Goal: Task Accomplishment & Management: Manage account settings

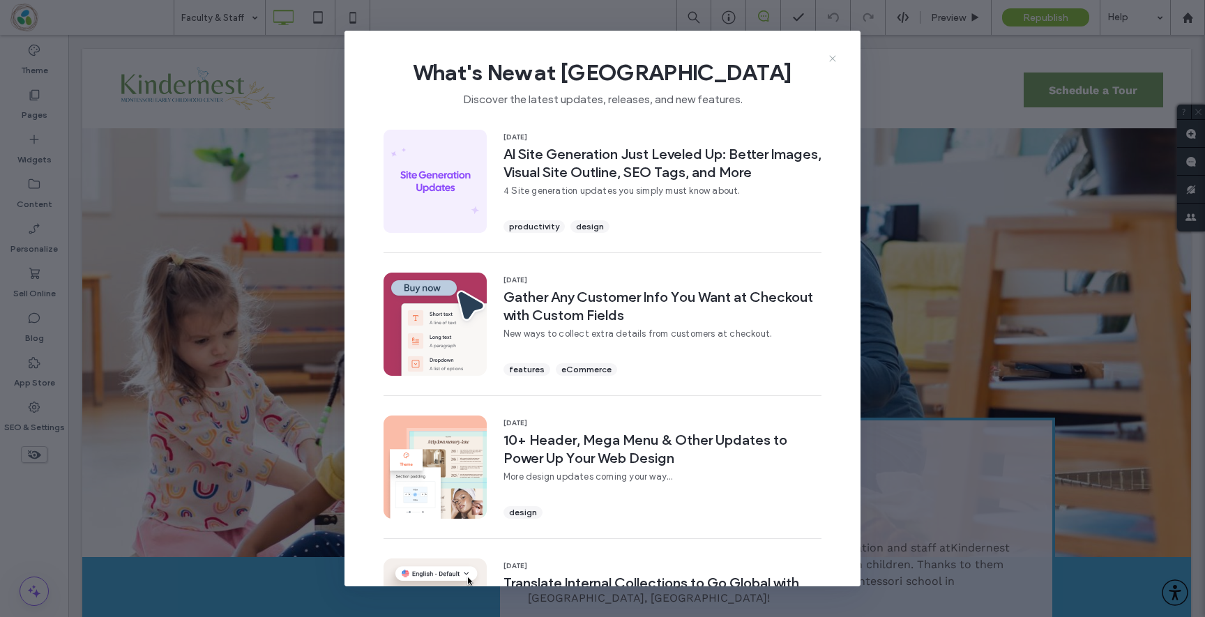
click at [829, 61] on icon at bounding box center [832, 58] width 11 height 11
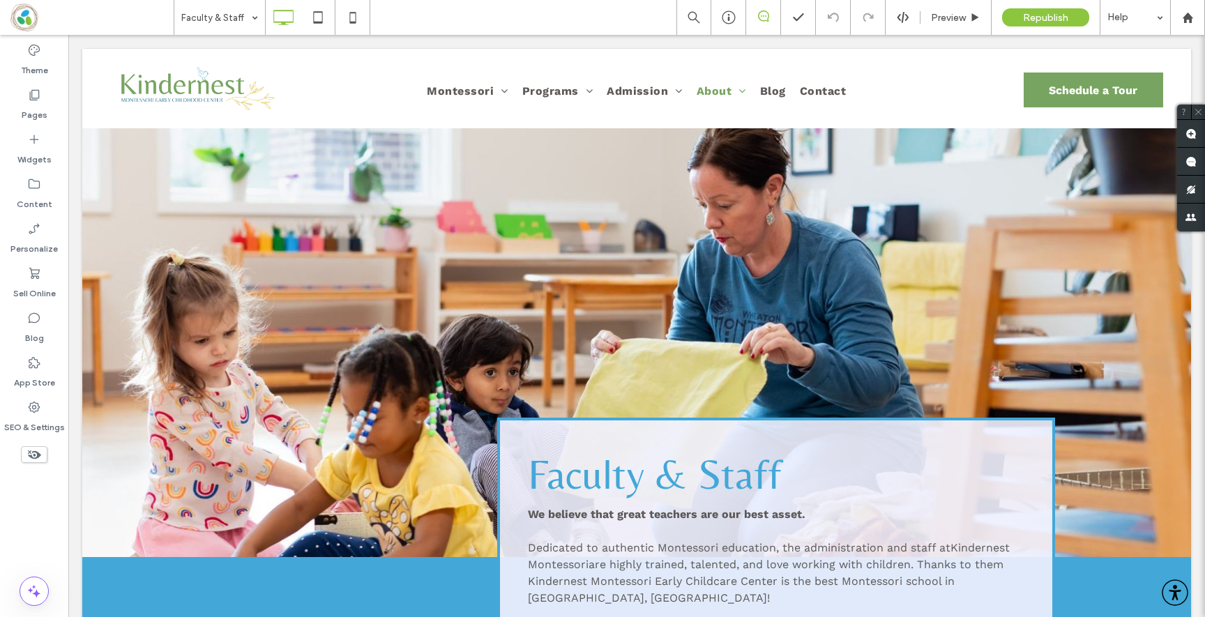
click at [628, 27] on div "Faculty & Staff Preview Republish Help" at bounding box center [690, 17] width 1032 height 35
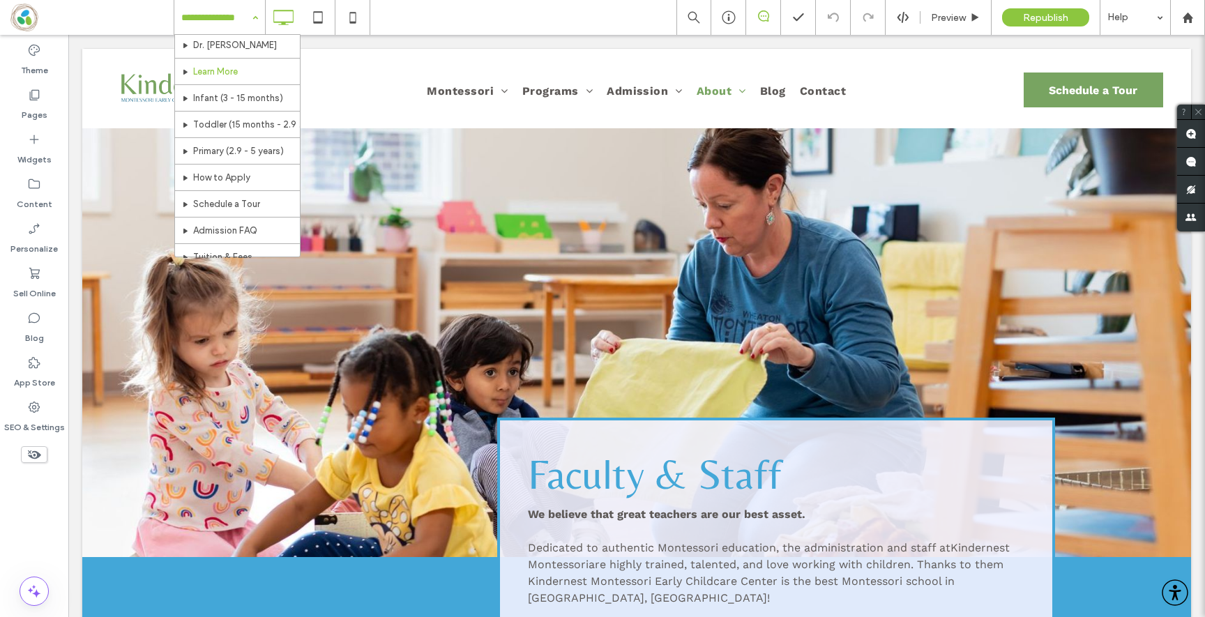
scroll to position [149, 0]
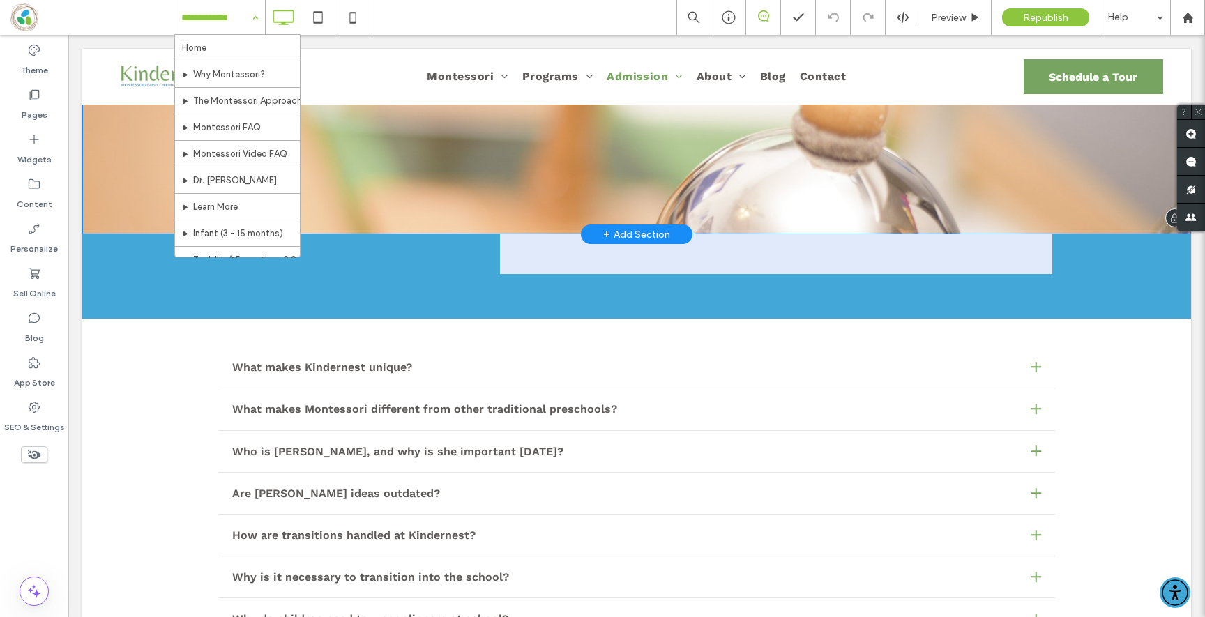
scroll to position [381, 0]
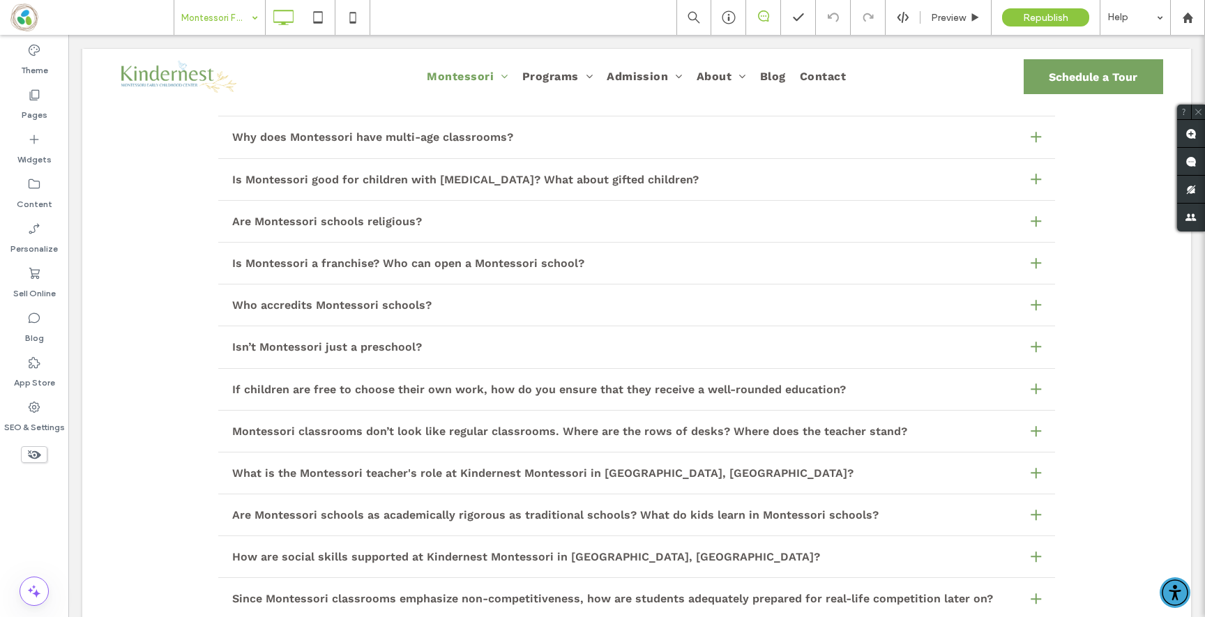
scroll to position [255, 0]
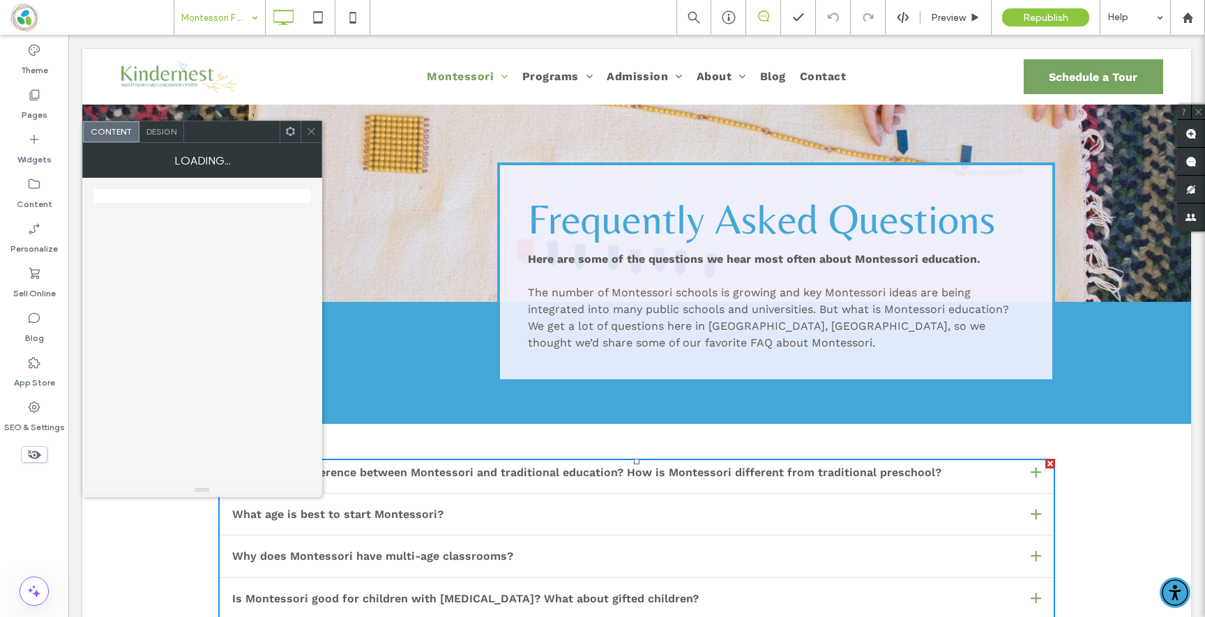
click at [486, 486] on div "What is the difference between Montessori and traditional education? How is Mon…" at bounding box center [636, 476] width 837 height 35
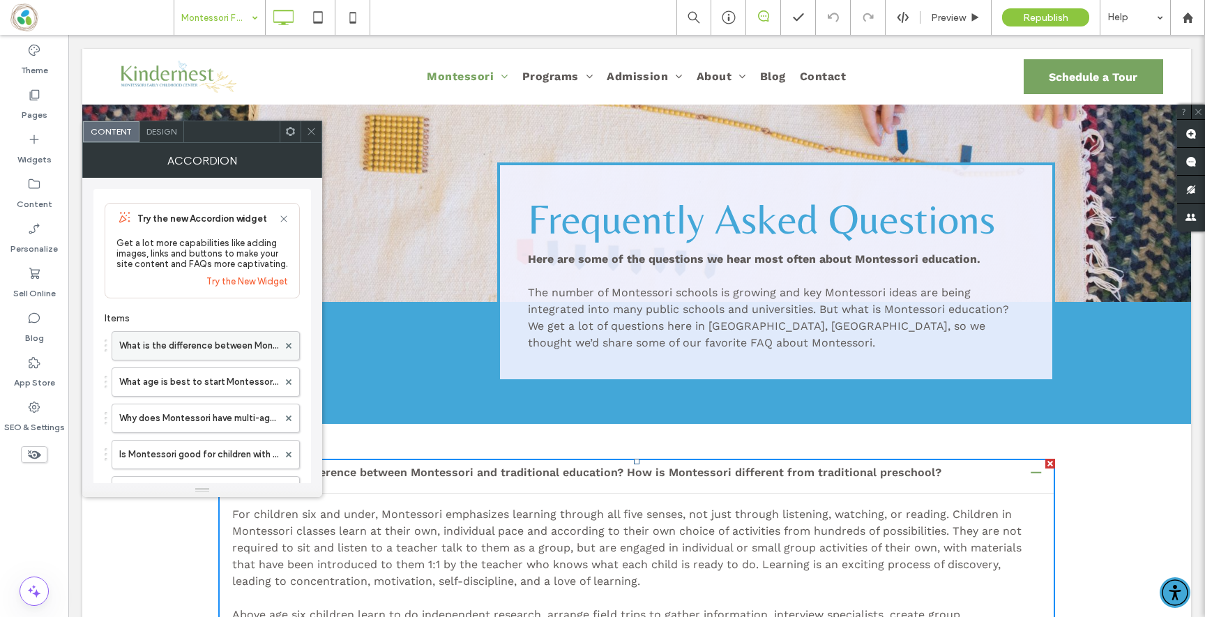
click at [211, 338] on label "What is the difference between Montessori and traditional education? How is Mon…" at bounding box center [198, 346] width 159 height 28
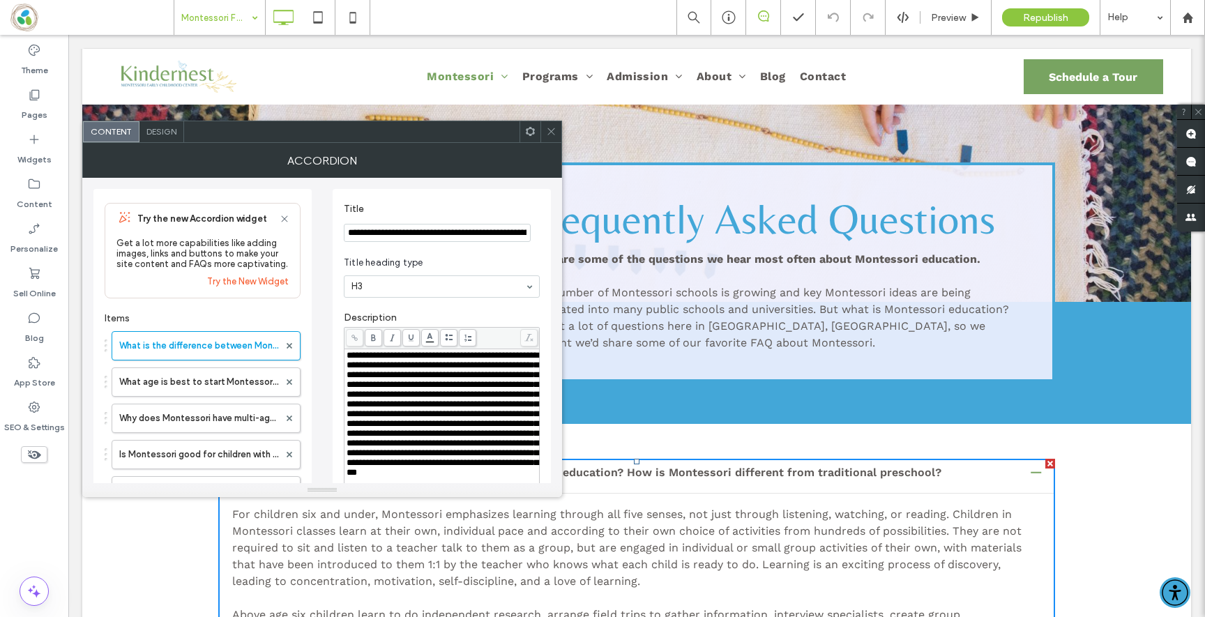
click at [444, 231] on input "**********" at bounding box center [437, 233] width 187 height 18
drag, startPoint x: 513, startPoint y: 266, endPoint x: 618, endPoint y: 227, distance: 112.4
click at [436, 401] on span "**********" at bounding box center [443, 415] width 192 height 126
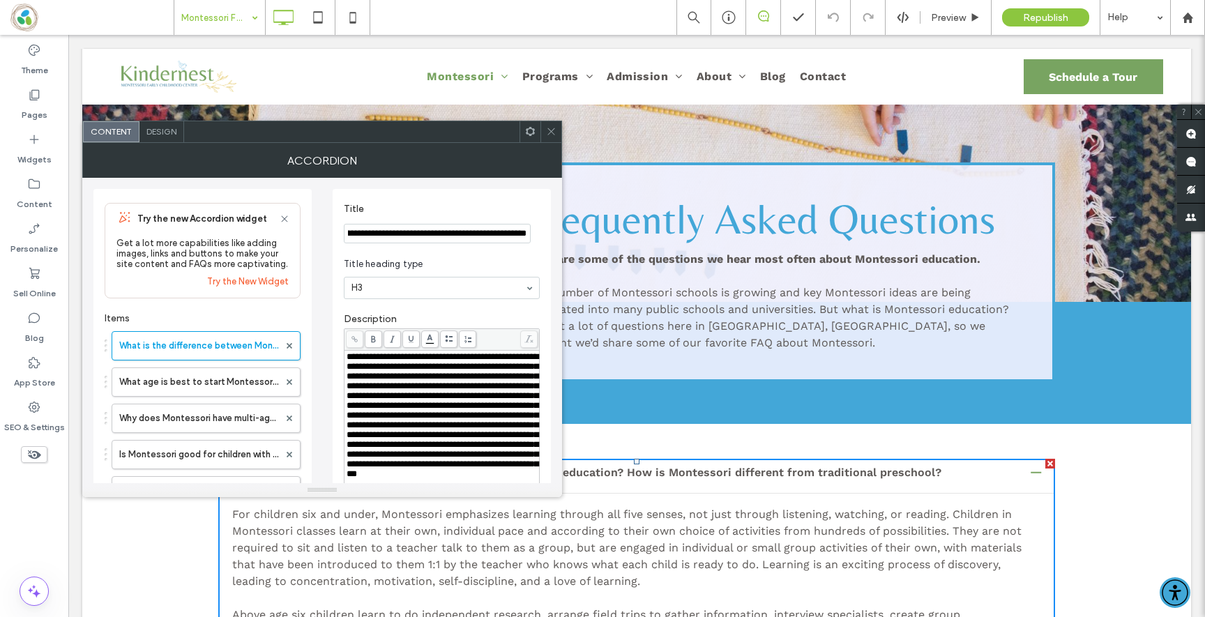
click at [446, 393] on span "**********" at bounding box center [443, 415] width 192 height 126
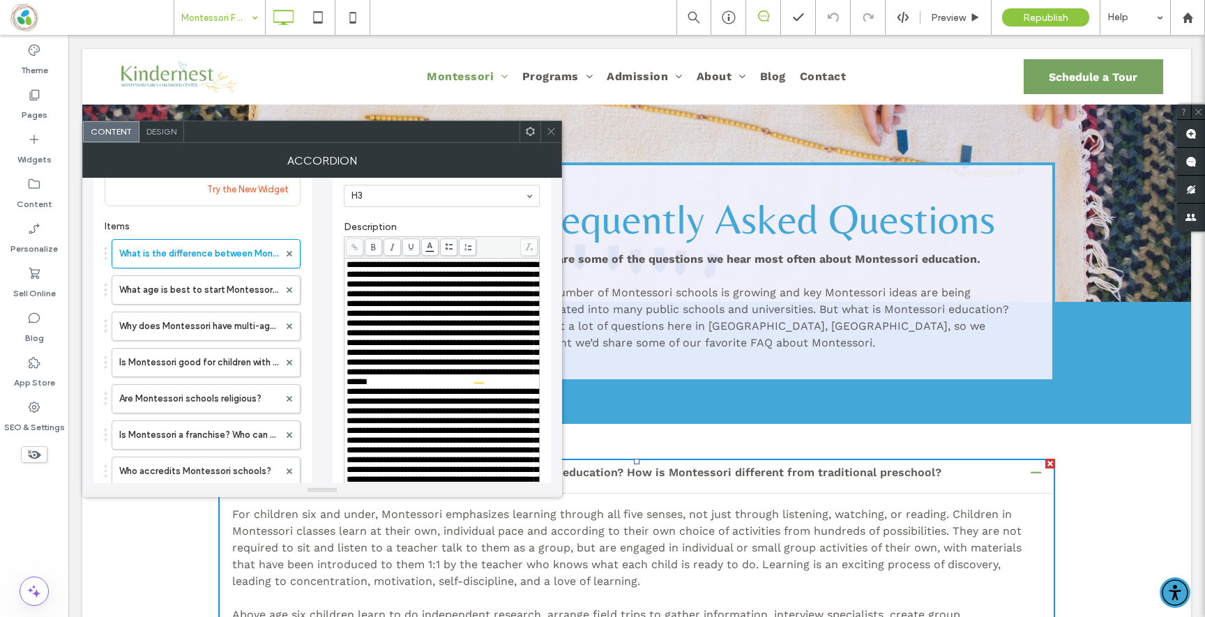
click at [439, 387] on div "**********" at bounding box center [442, 323] width 191 height 127
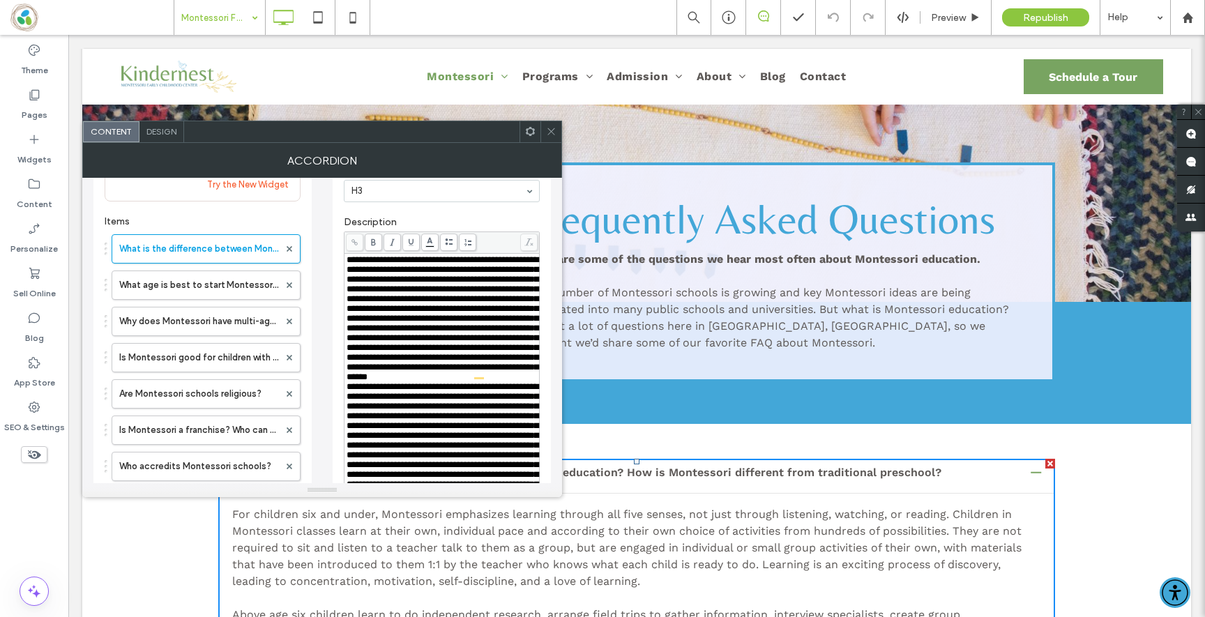
scroll to position [99, 0]
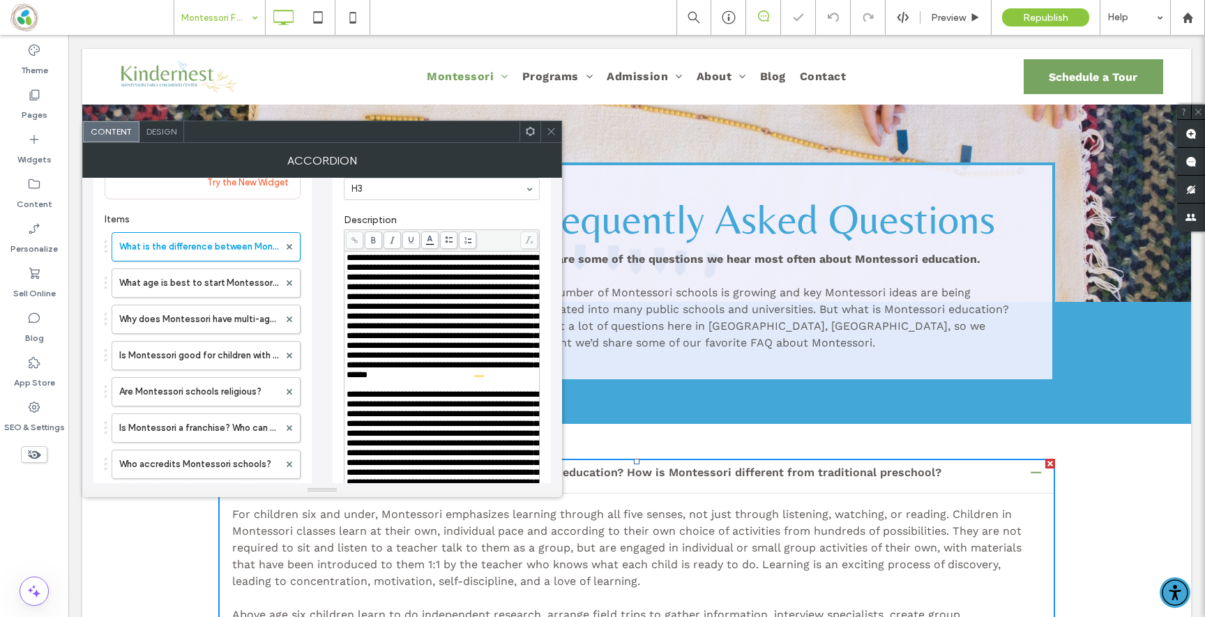
click at [552, 129] on icon at bounding box center [551, 131] width 10 height 10
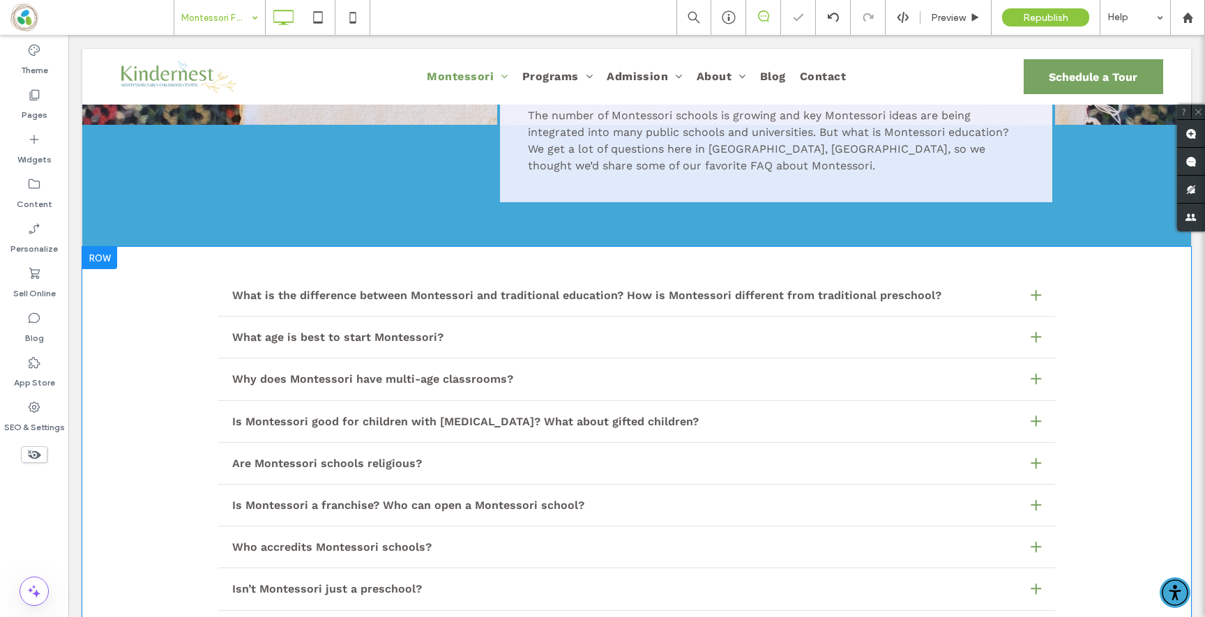
scroll to position [463, 0]
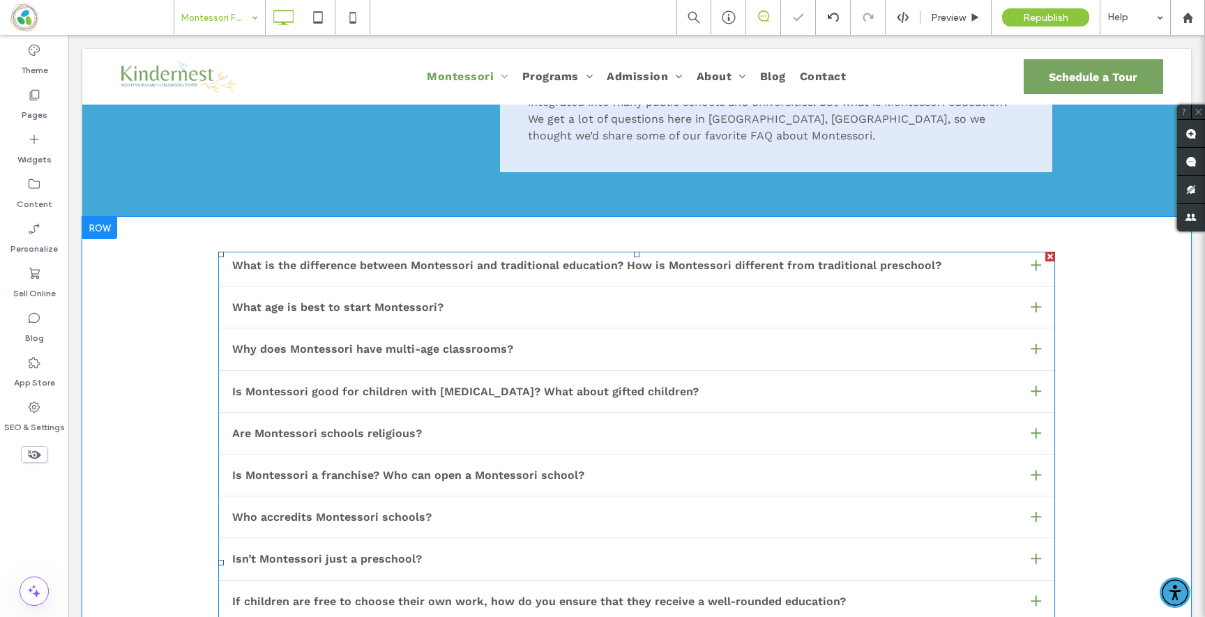
click at [452, 262] on span at bounding box center [636, 563] width 837 height 623
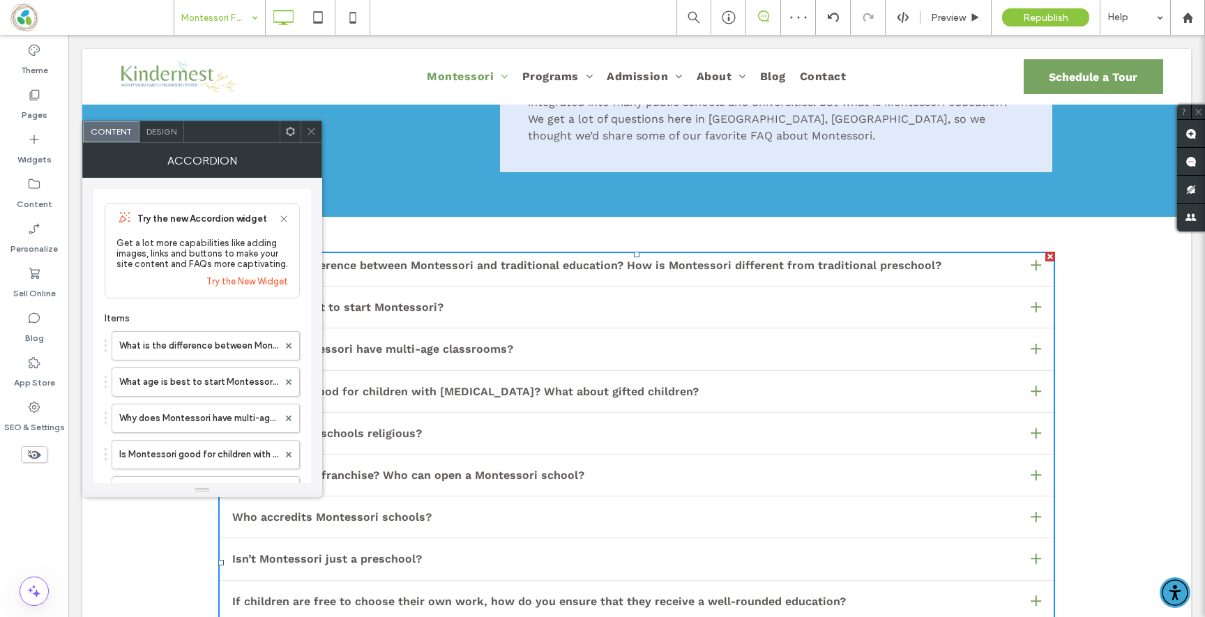
click at [452, 262] on h3 "What is the difference between Montessori and traditional education? How is Mon…" at bounding box center [586, 265] width 709 height 13
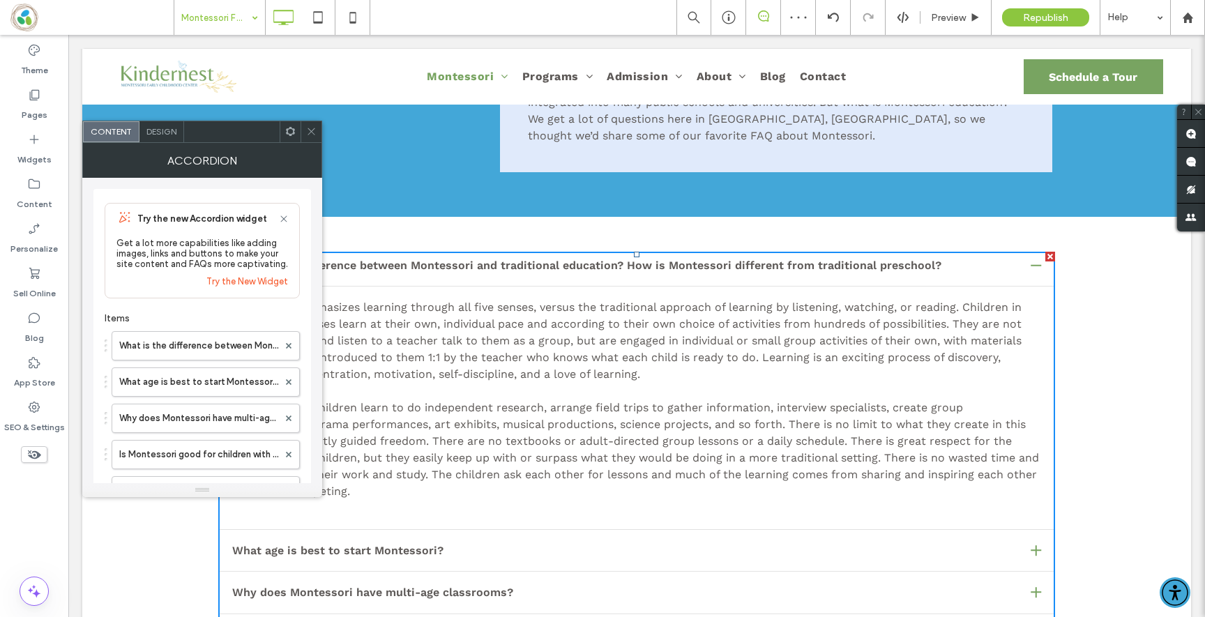
click at [314, 128] on icon at bounding box center [311, 131] width 10 height 10
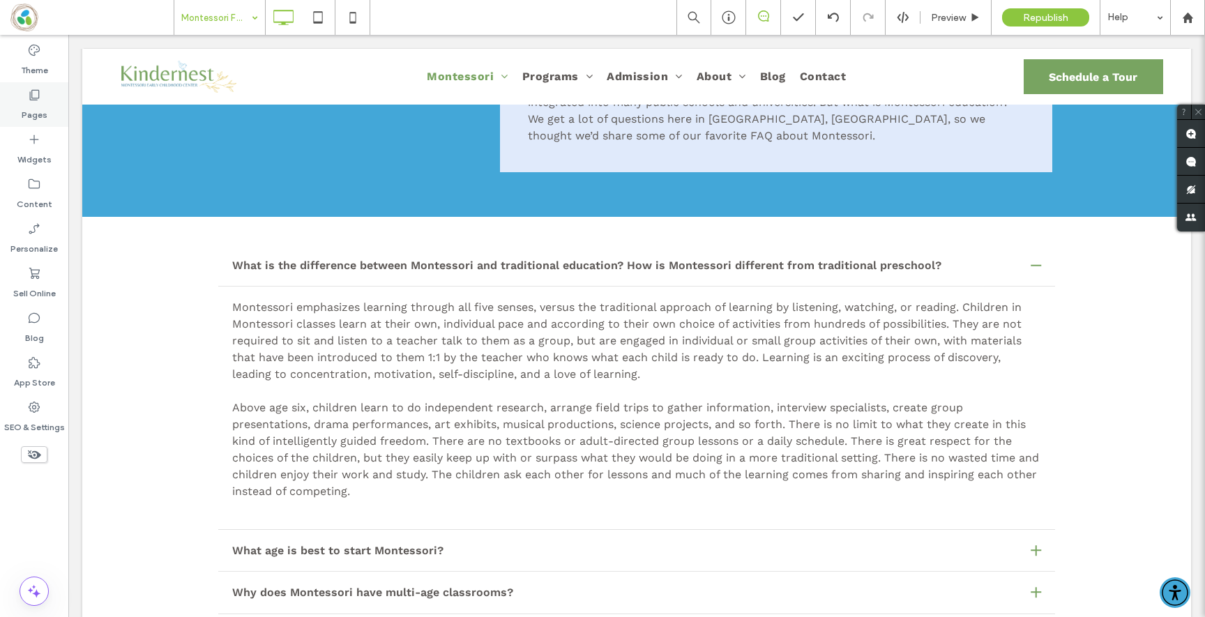
click at [40, 100] on icon at bounding box center [34, 95] width 14 height 14
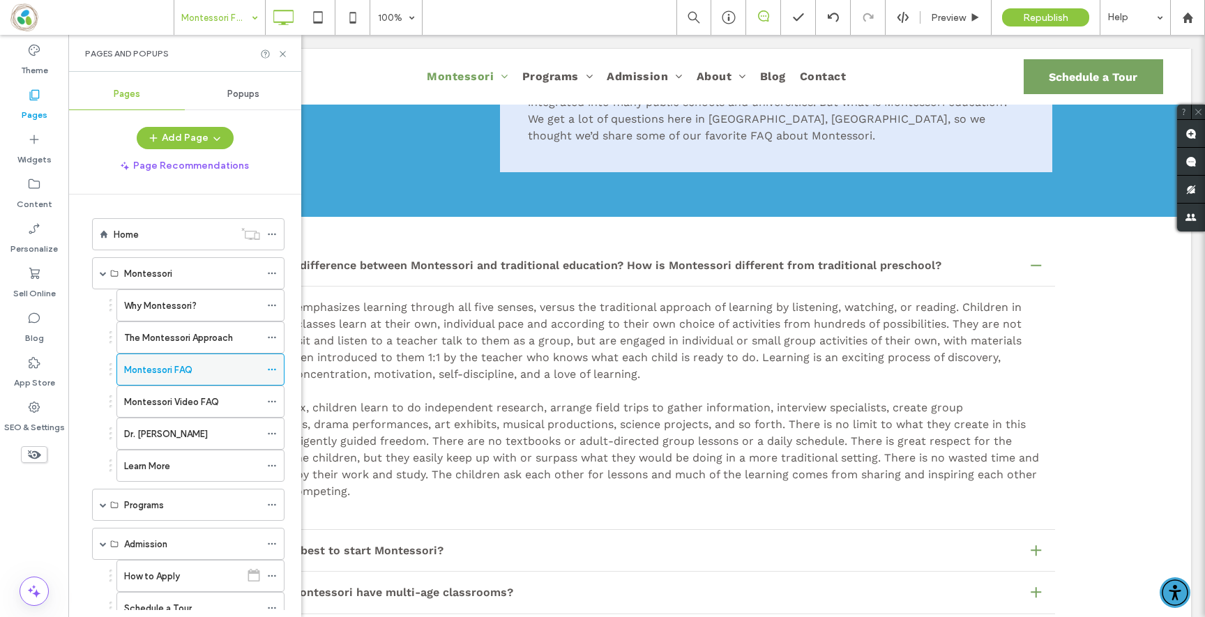
click at [271, 366] on icon at bounding box center [272, 370] width 10 height 10
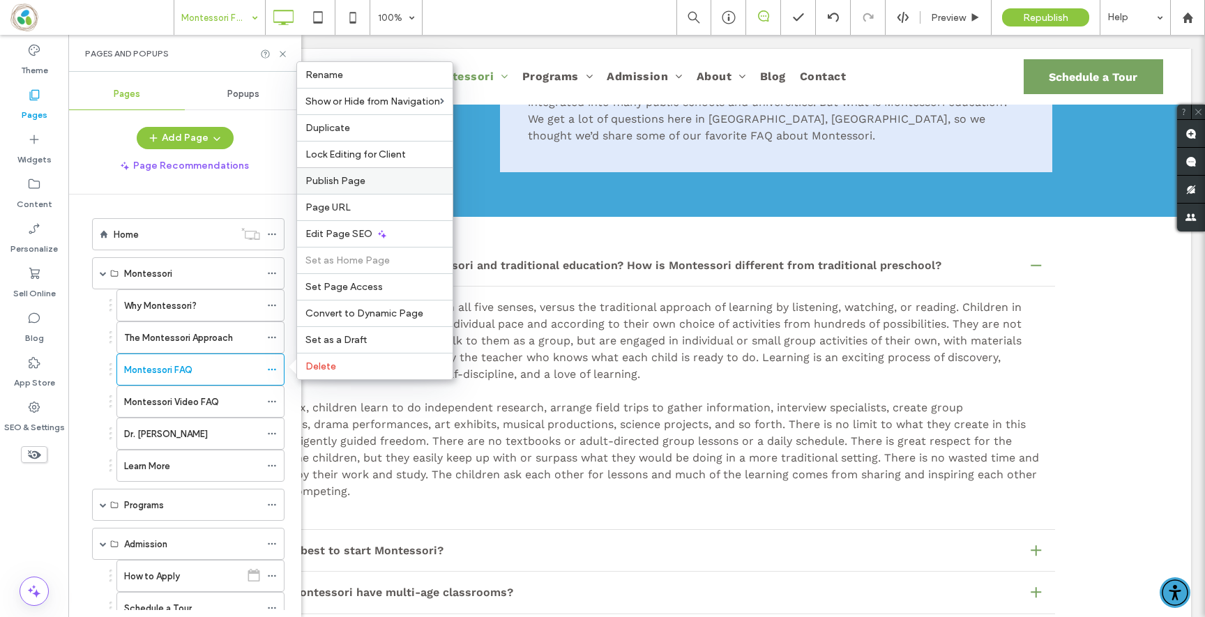
click at [398, 188] on div "Publish Page" at bounding box center [375, 180] width 156 height 27
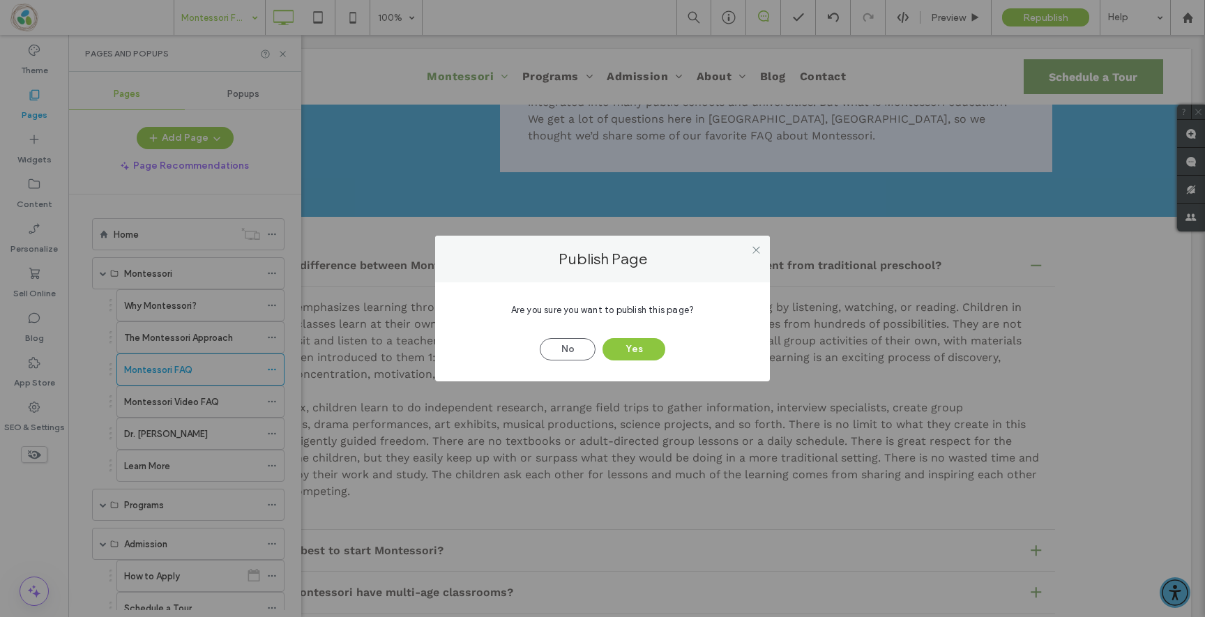
click at [621, 336] on div "No Yes" at bounding box center [602, 342] width 293 height 36
click at [621, 350] on button "Yes" at bounding box center [634, 349] width 63 height 22
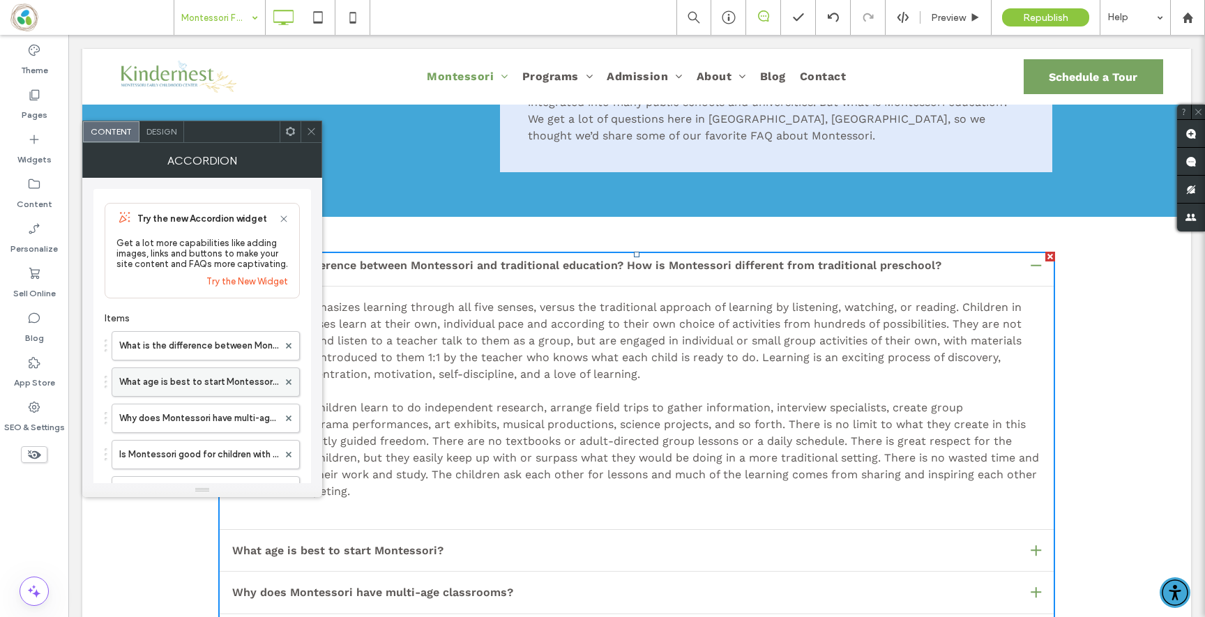
click at [237, 373] on label "What age is best to start Montessori?" at bounding box center [198, 382] width 159 height 28
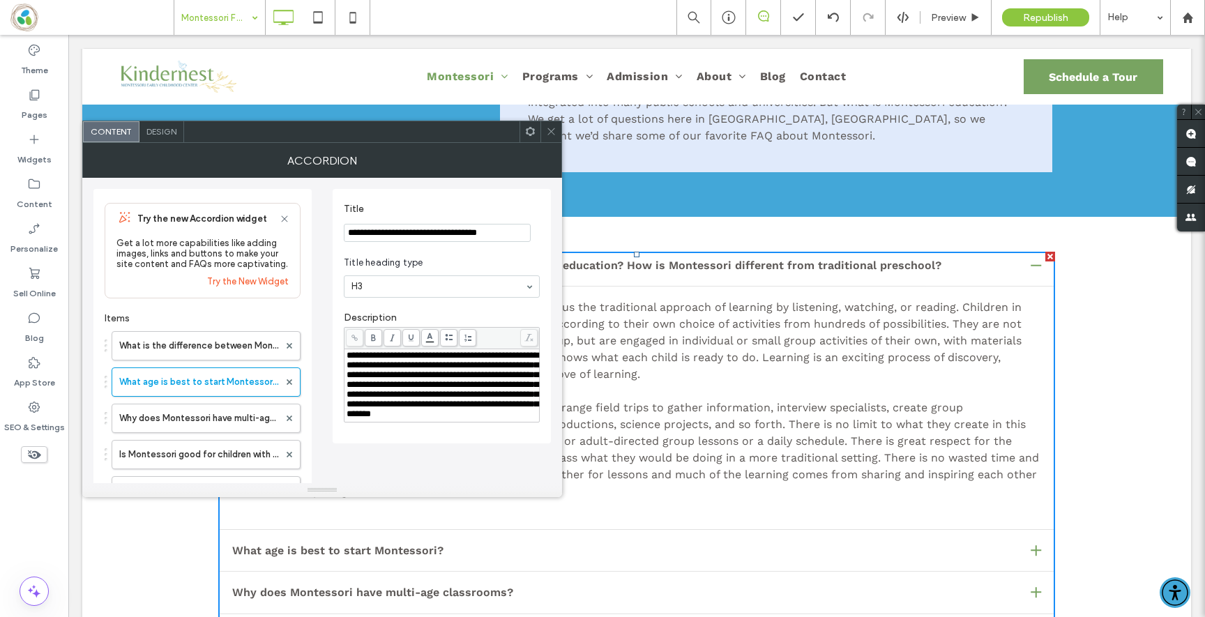
click at [551, 136] on icon at bounding box center [551, 131] width 10 height 10
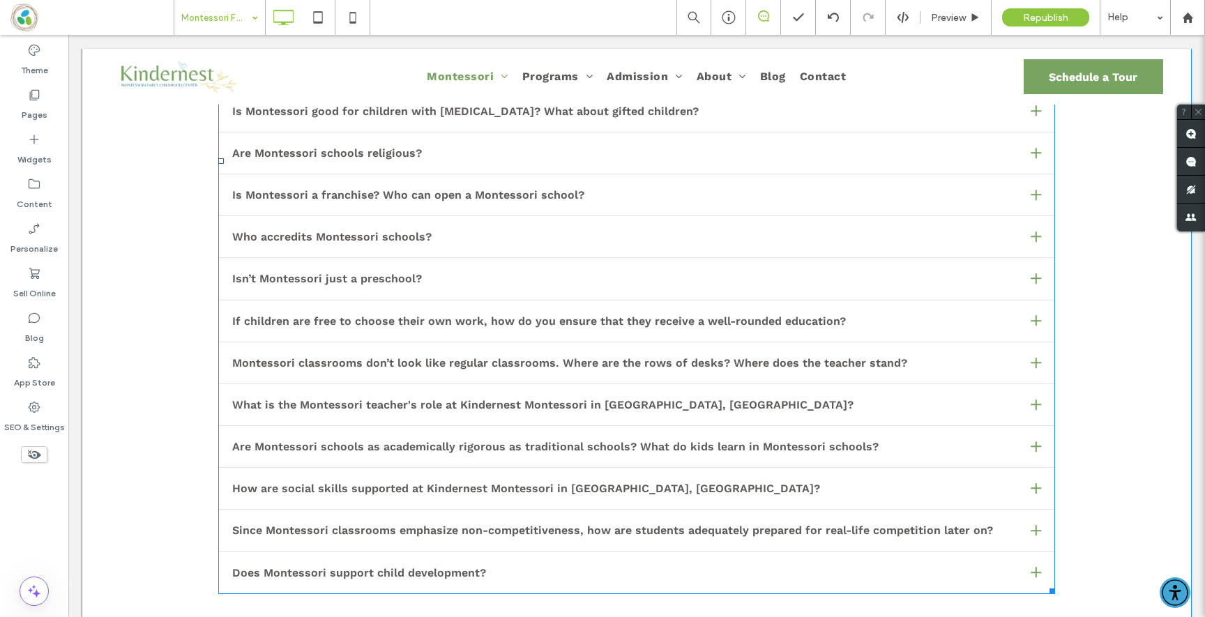
scroll to position [1000, 0]
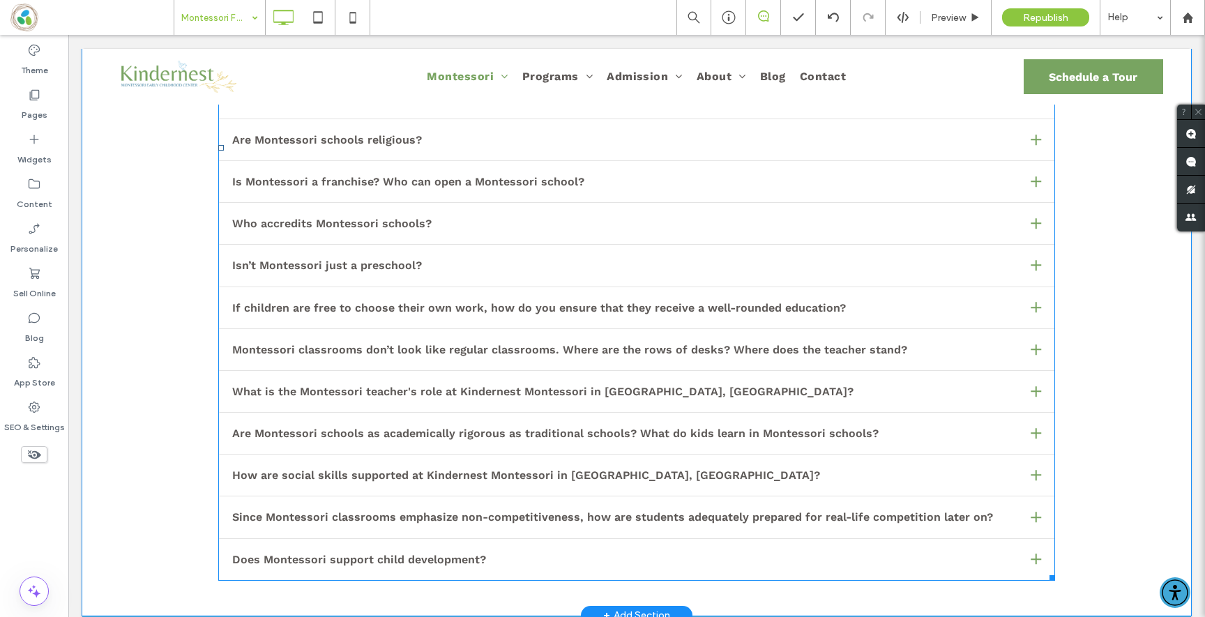
click at [498, 380] on span at bounding box center [636, 148] width 837 height 866
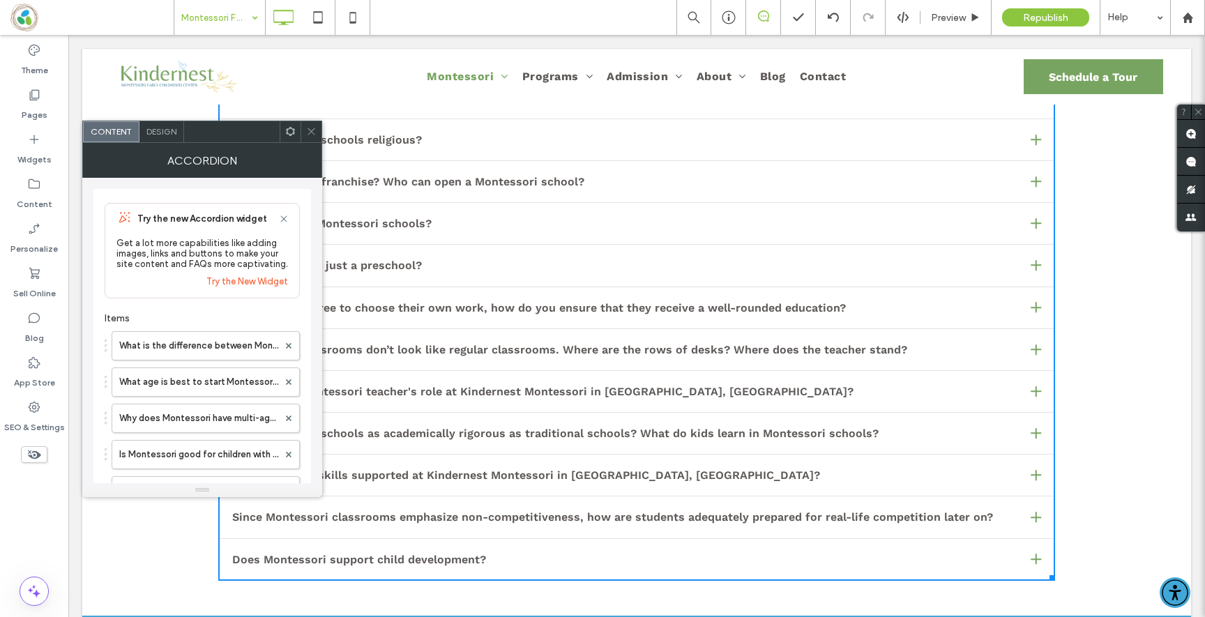
click at [496, 397] on h3 "What is the Montessori teacher's role at Kindernest Montessori in Newton, MA?" at bounding box center [543, 391] width 622 height 13
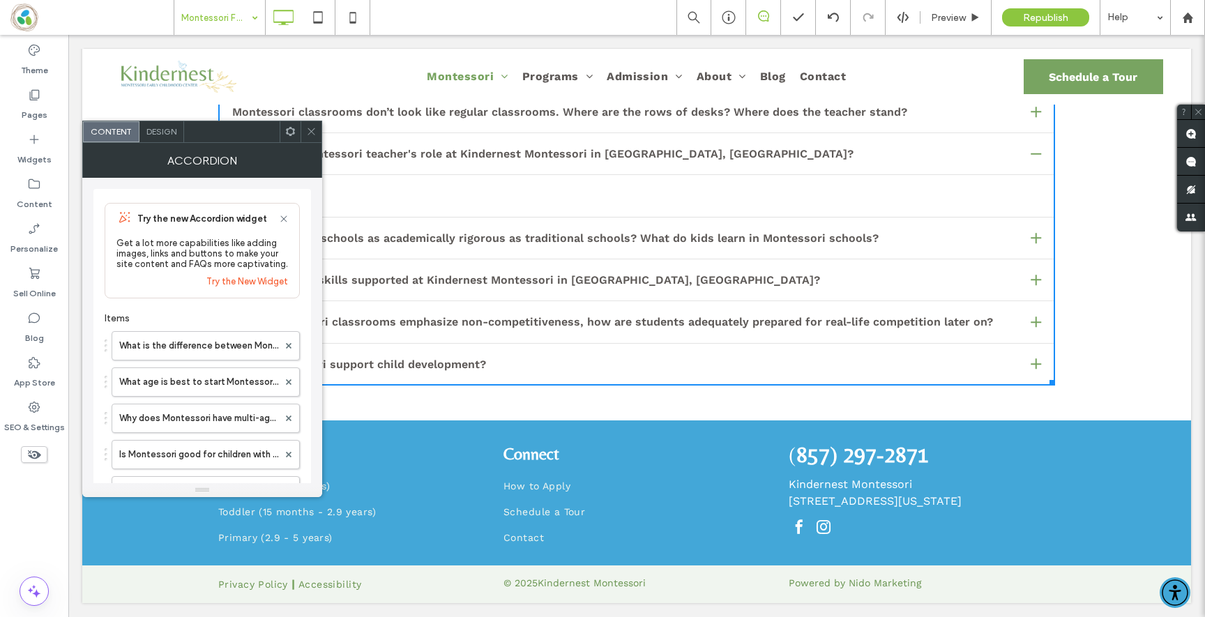
scroll to position [756, 0]
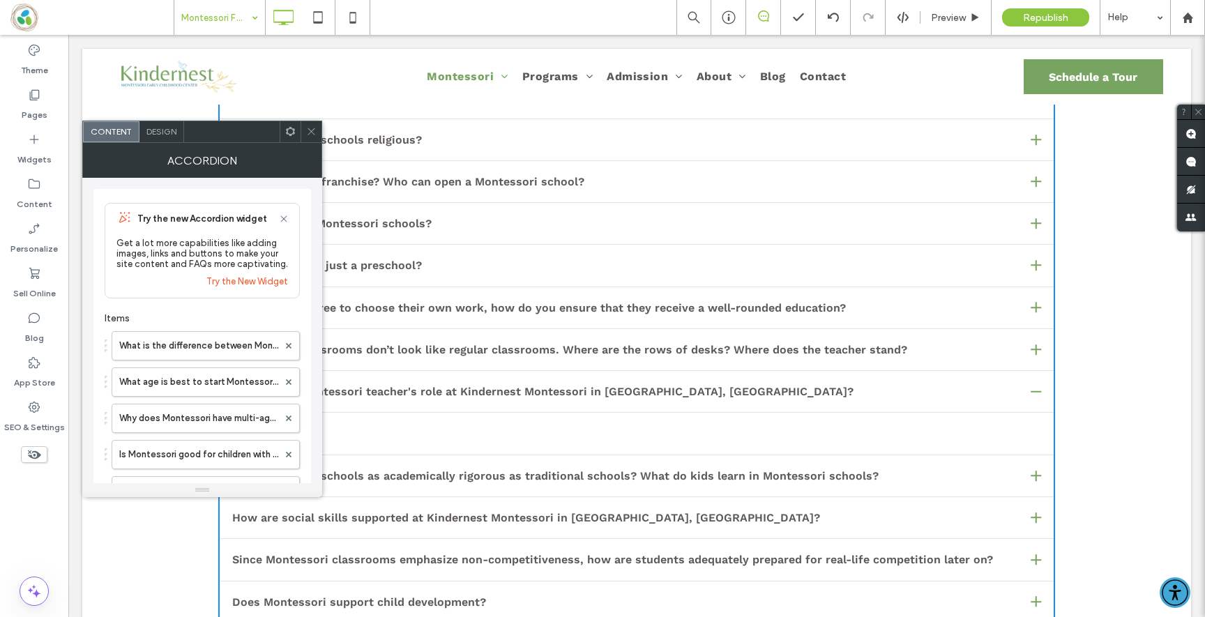
click at [496, 397] on h3 "What is the Montessori teacher's role at Kindernest Montessori in Newton, MA?" at bounding box center [543, 391] width 622 height 13
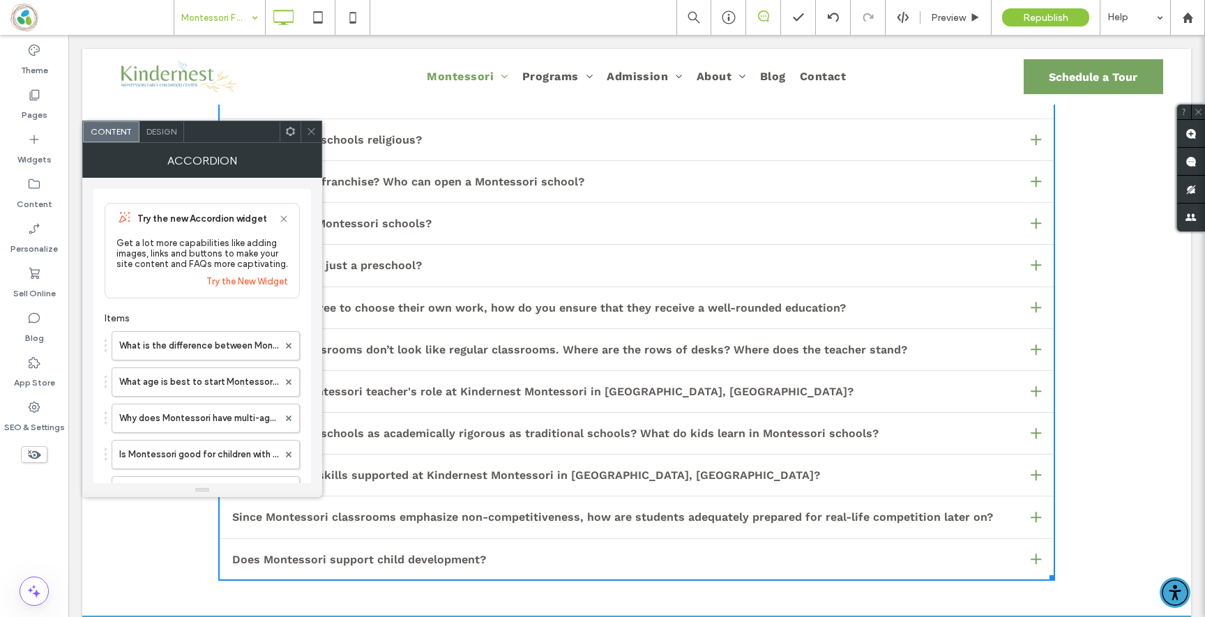
click at [308, 125] on span at bounding box center [311, 131] width 10 height 21
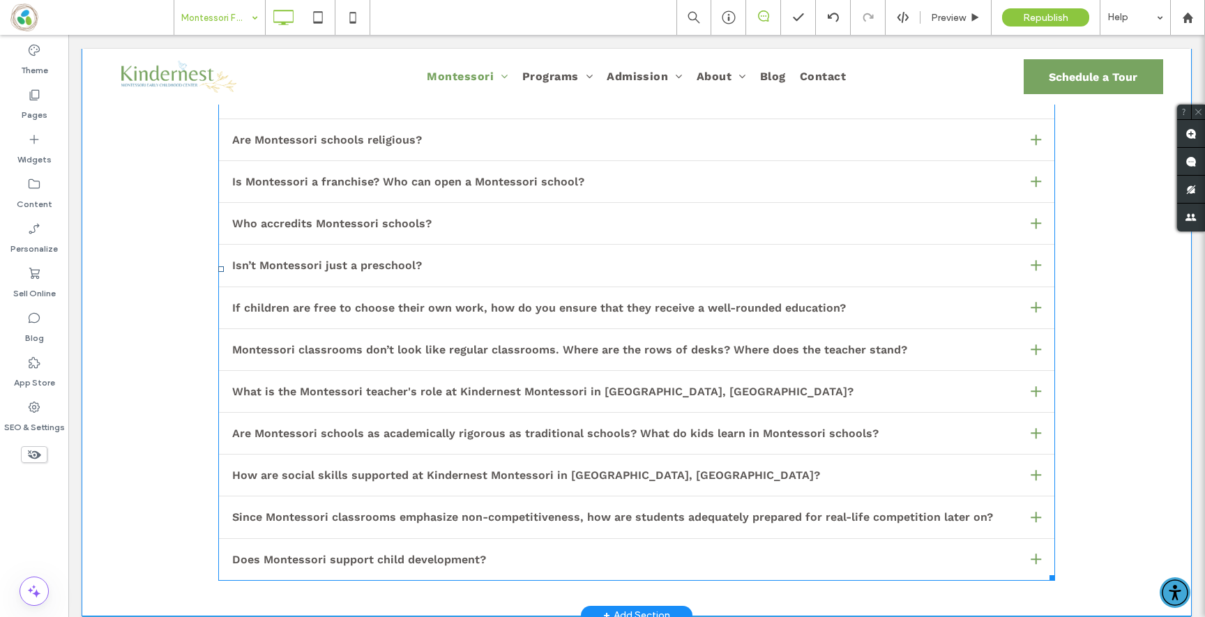
click at [308, 419] on span at bounding box center [636, 269] width 837 height 623
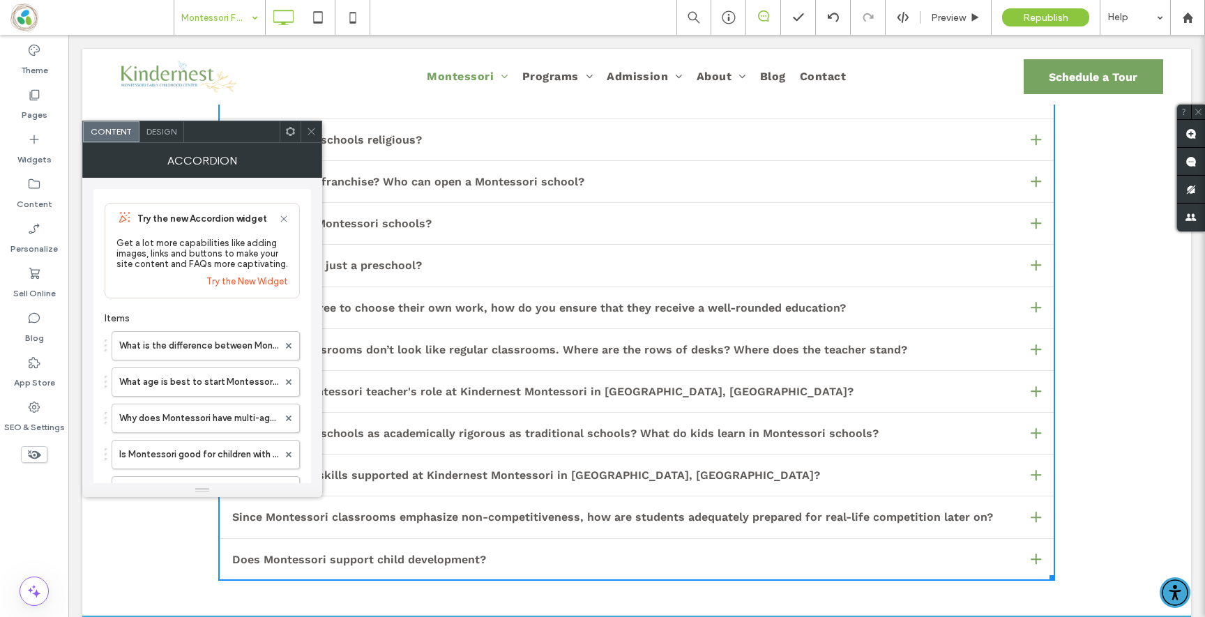
click at [337, 426] on div "Are Montessori schools as academically rigorous as traditional schools? What do…" at bounding box center [636, 437] width 837 height 35
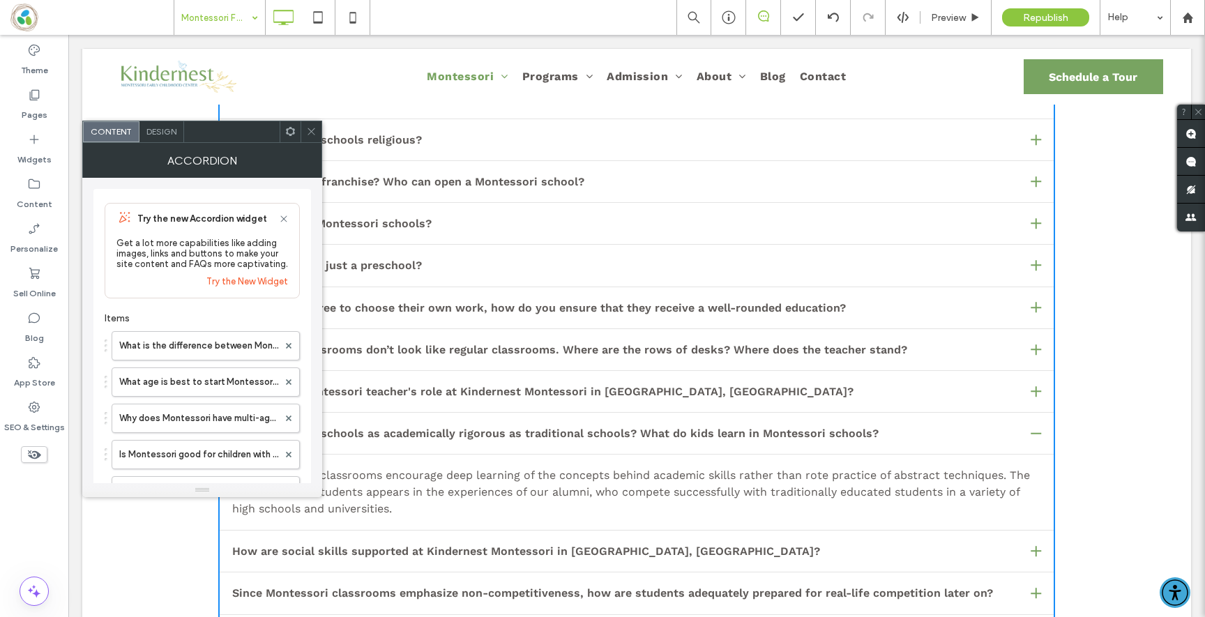
click at [340, 428] on h3 "Are Montessori schools as academically rigorous as traditional schools? What do…" at bounding box center [555, 433] width 647 height 13
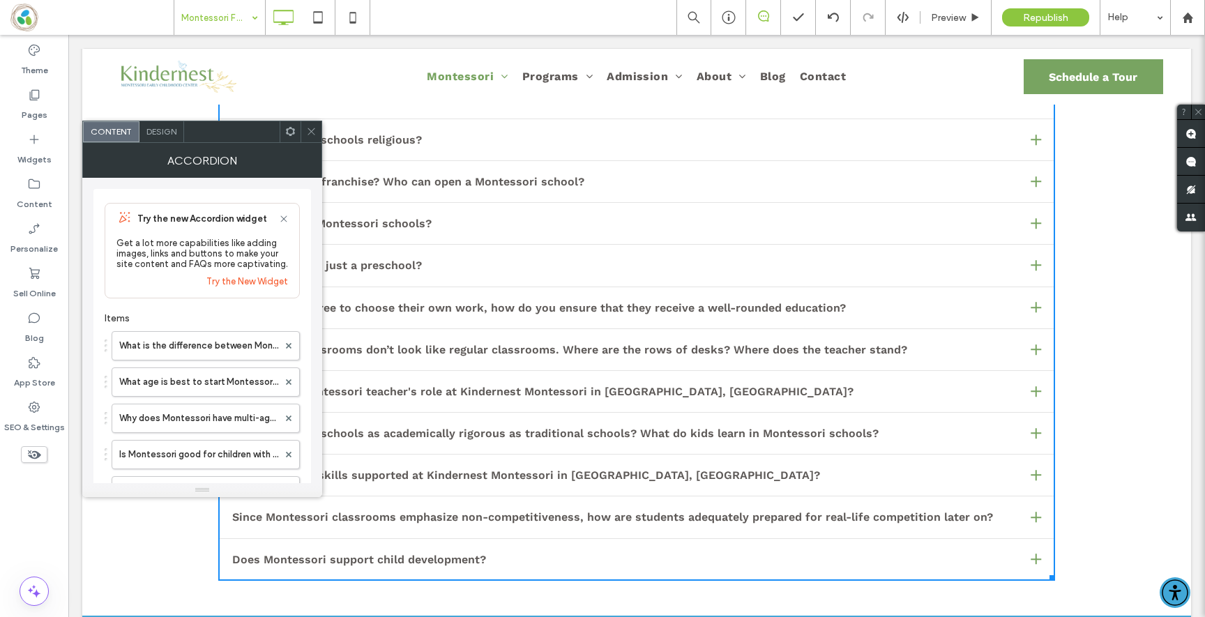
click at [340, 428] on h3 "Are Montessori schools as academically rigorous as traditional schools? What do…" at bounding box center [555, 433] width 647 height 13
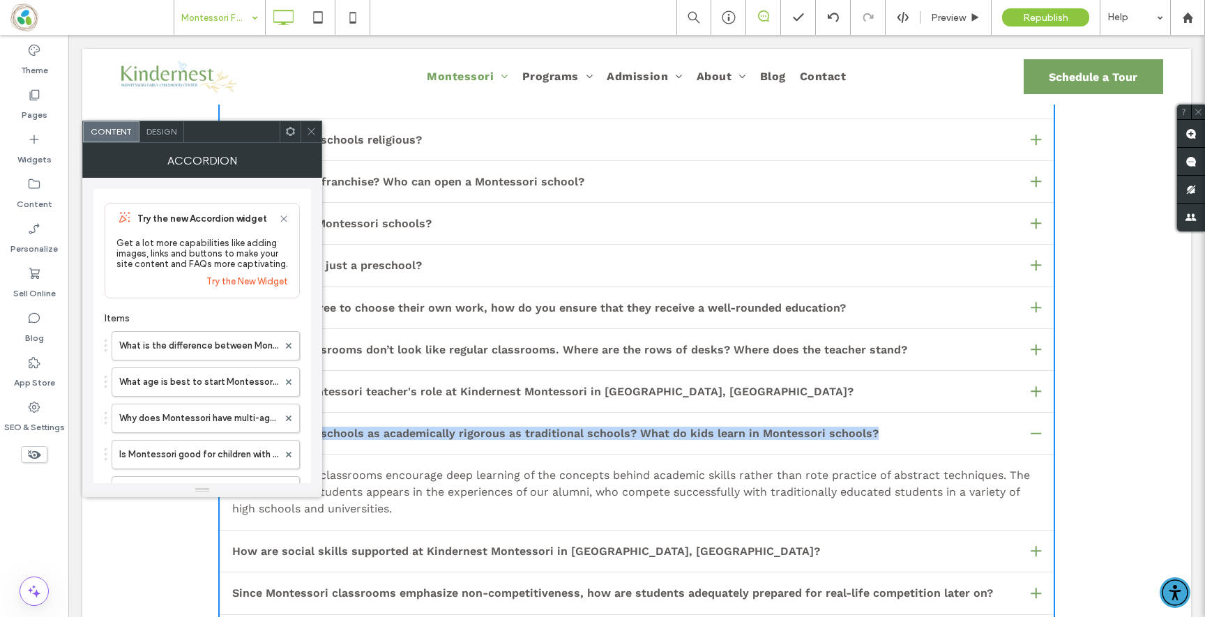
click at [340, 428] on h3 "Are Montessori schools as academically rigorous as traditional schools? What do…" at bounding box center [555, 433] width 647 height 13
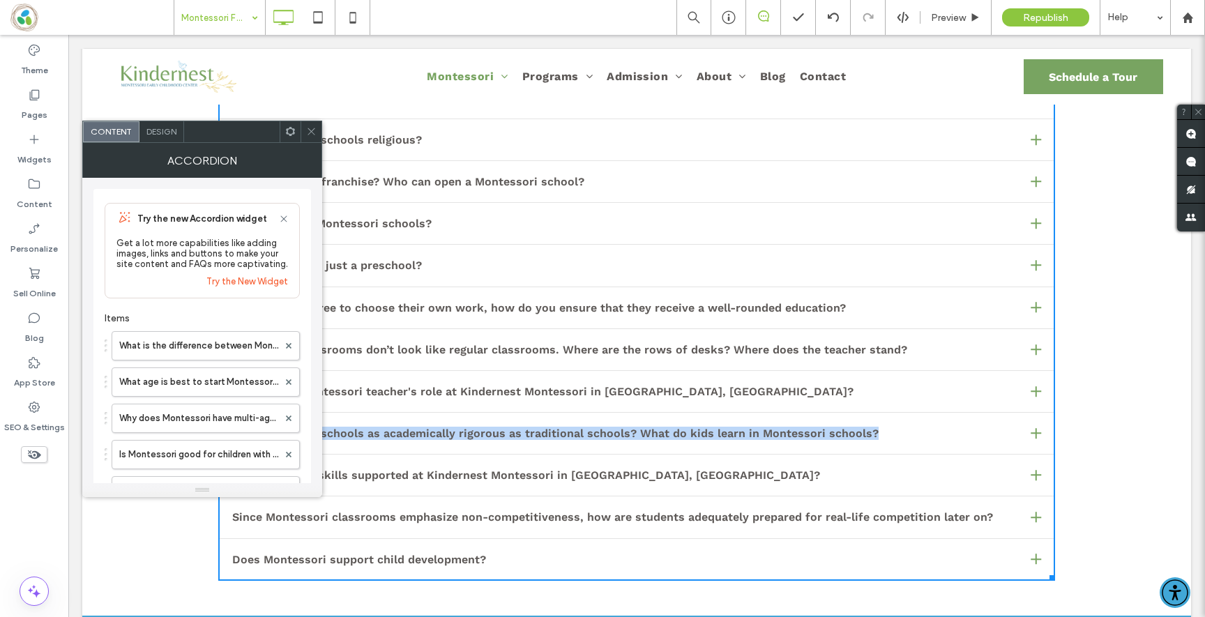
click at [340, 428] on h3 "Are Montessori schools as academically rigorous as traditional schools? What do…" at bounding box center [555, 433] width 647 height 13
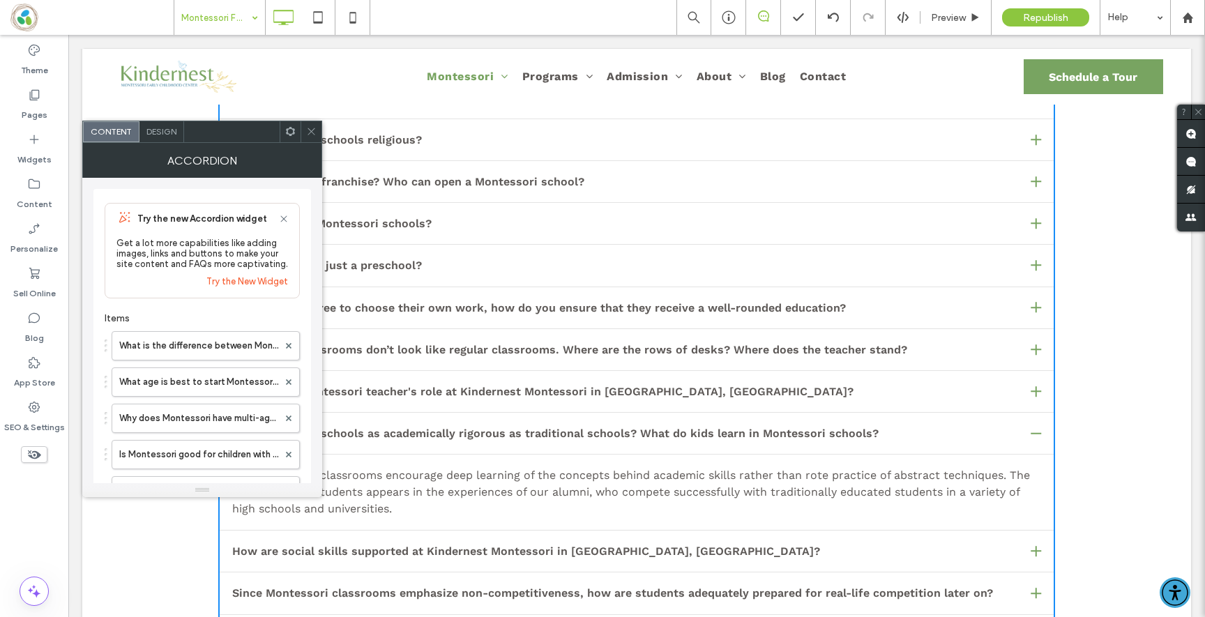
click at [518, 552] on h3 "How are social skills supported at Kindernest Montessori in Newton, MA?" at bounding box center [526, 551] width 588 height 13
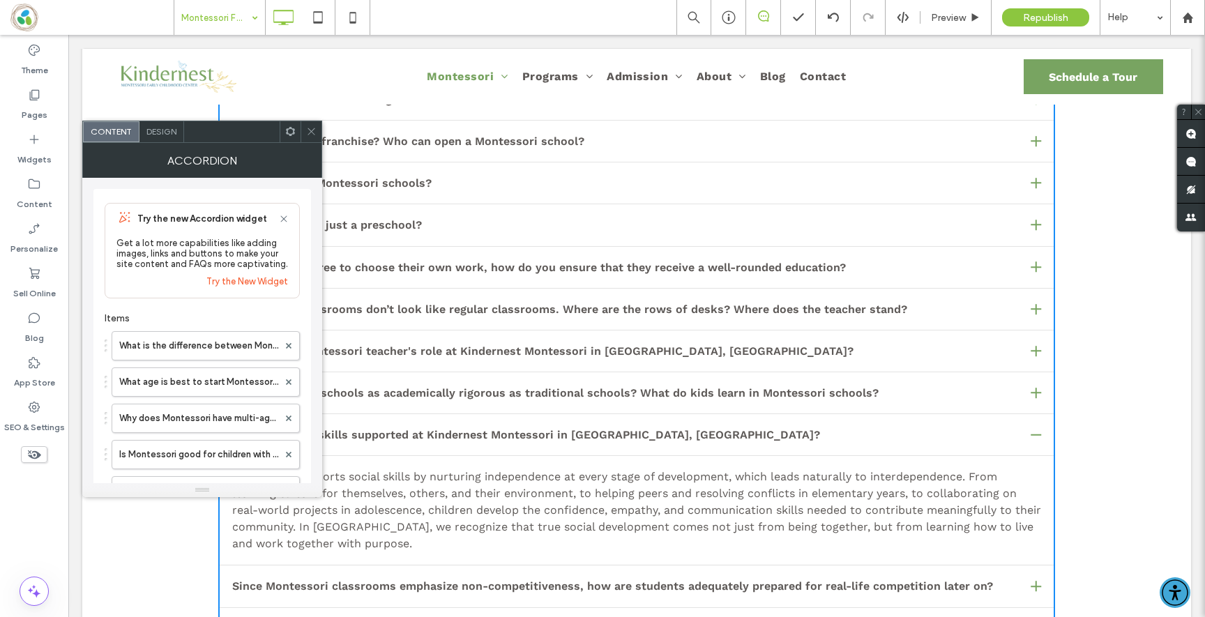
scroll to position [1078, 0]
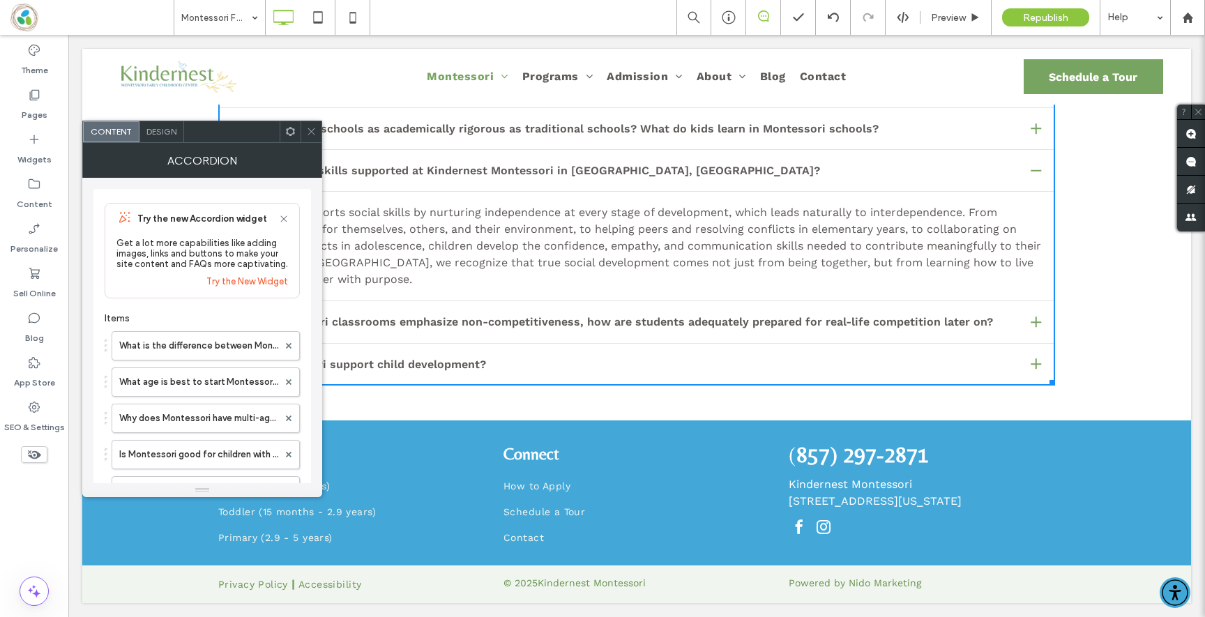
click at [431, 358] on h3 "Does Montessori support child development?" at bounding box center [359, 364] width 254 height 13
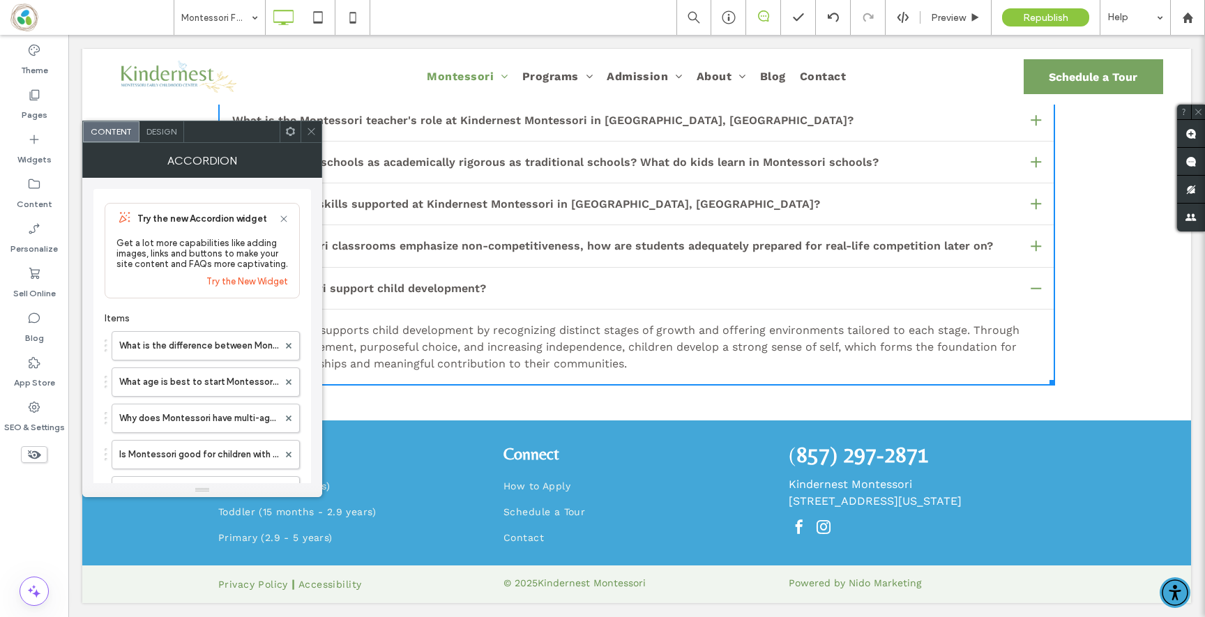
scroll to position [968, 0]
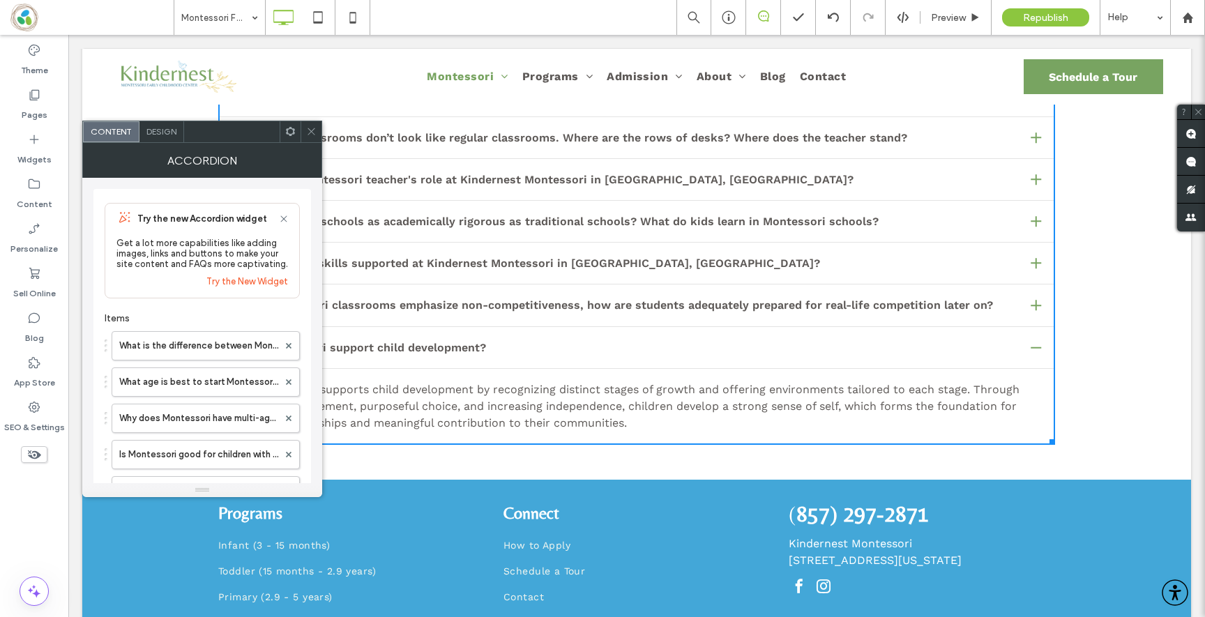
click at [303, 121] on div "Content Design" at bounding box center [202, 132] width 240 height 22
click at [310, 130] on icon at bounding box center [311, 131] width 10 height 10
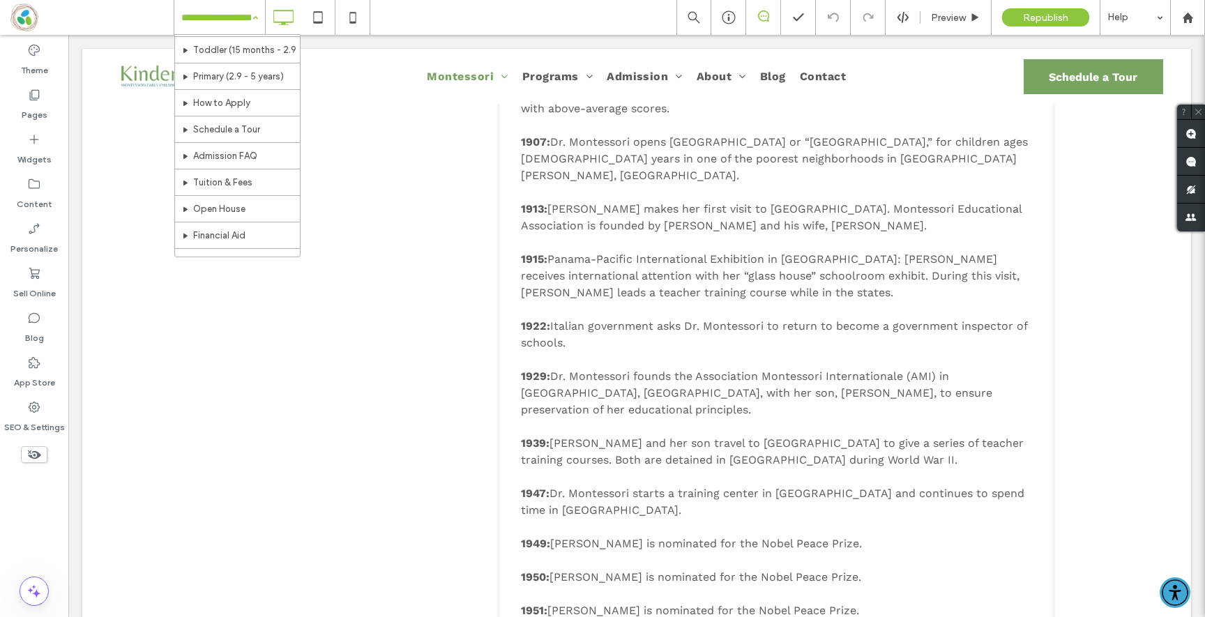
scroll to position [215, 0]
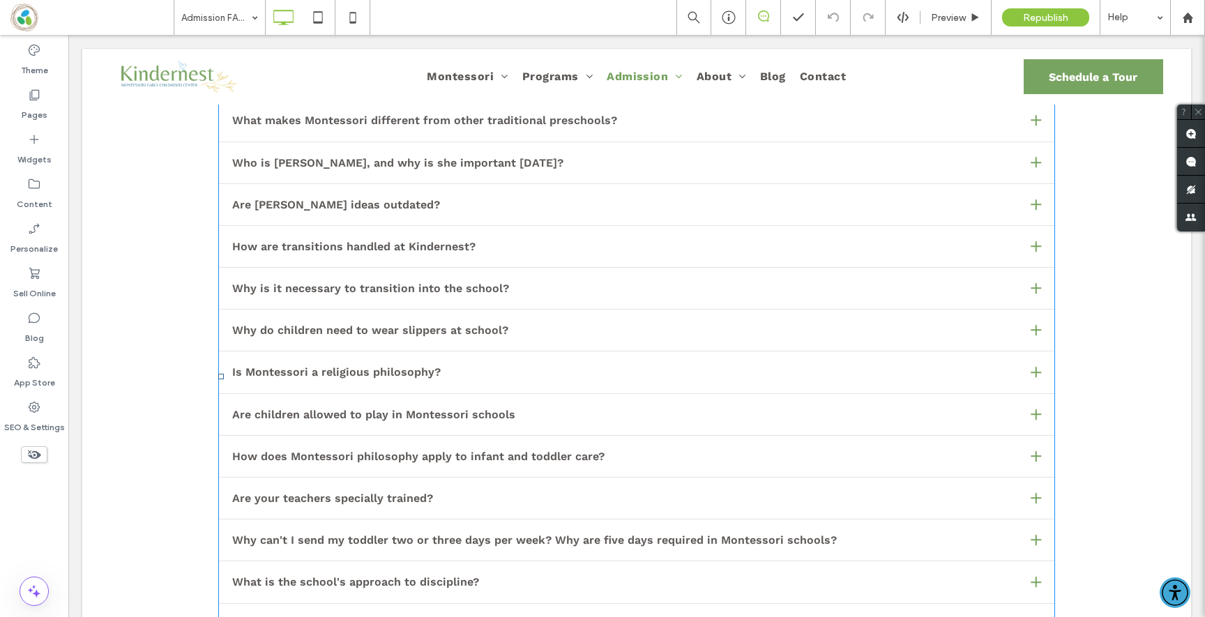
scroll to position [680, 0]
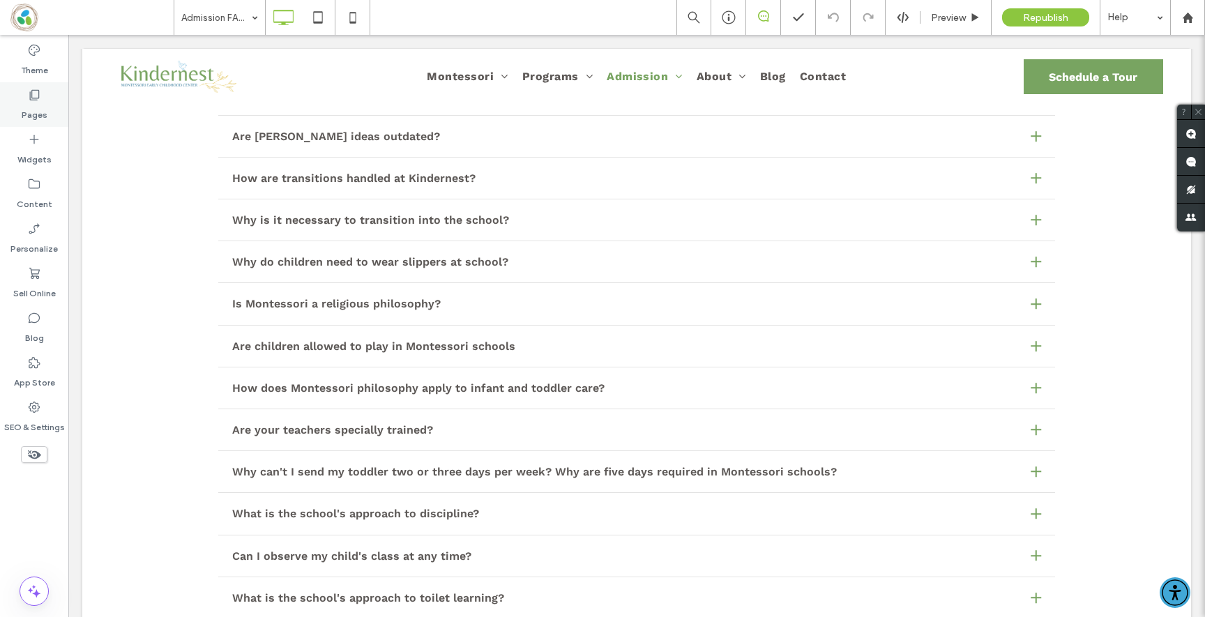
click at [31, 119] on label "Pages" at bounding box center [35, 112] width 26 height 20
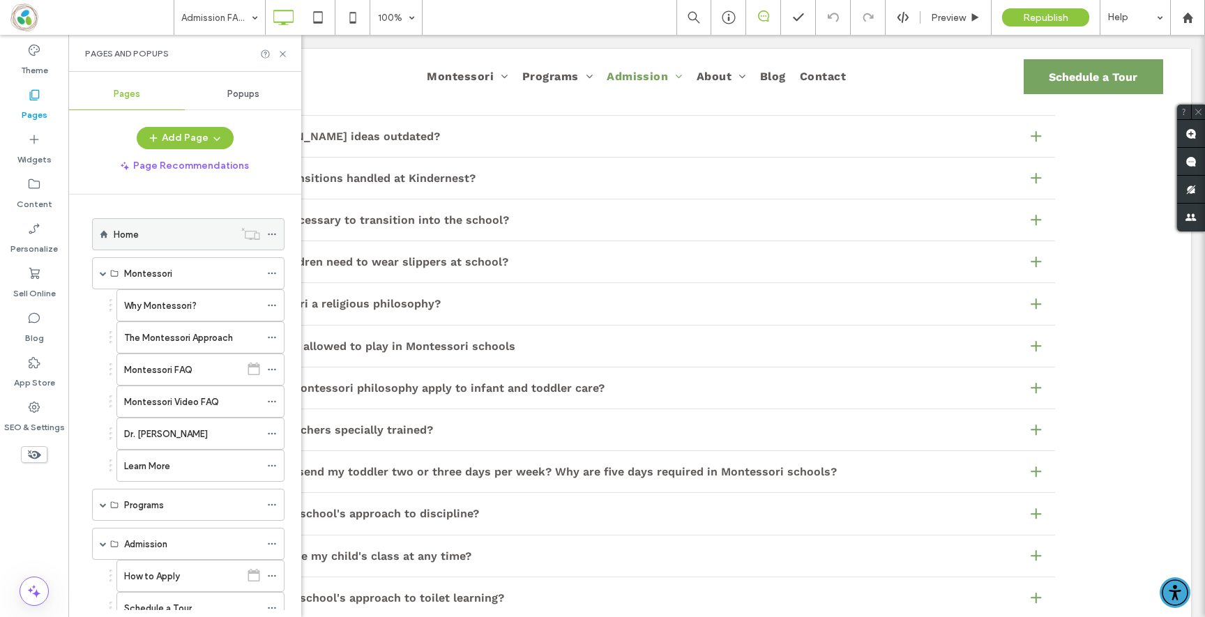
click at [275, 233] on icon at bounding box center [272, 235] width 10 height 10
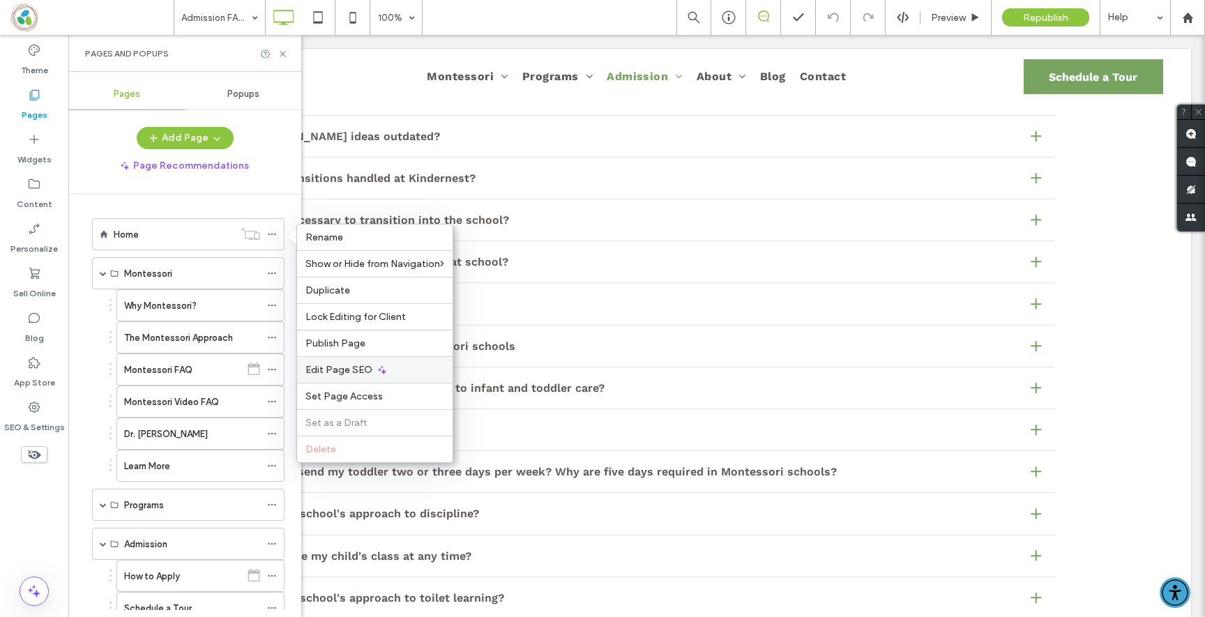
click at [336, 366] on span "Edit Page SEO" at bounding box center [339, 370] width 67 height 12
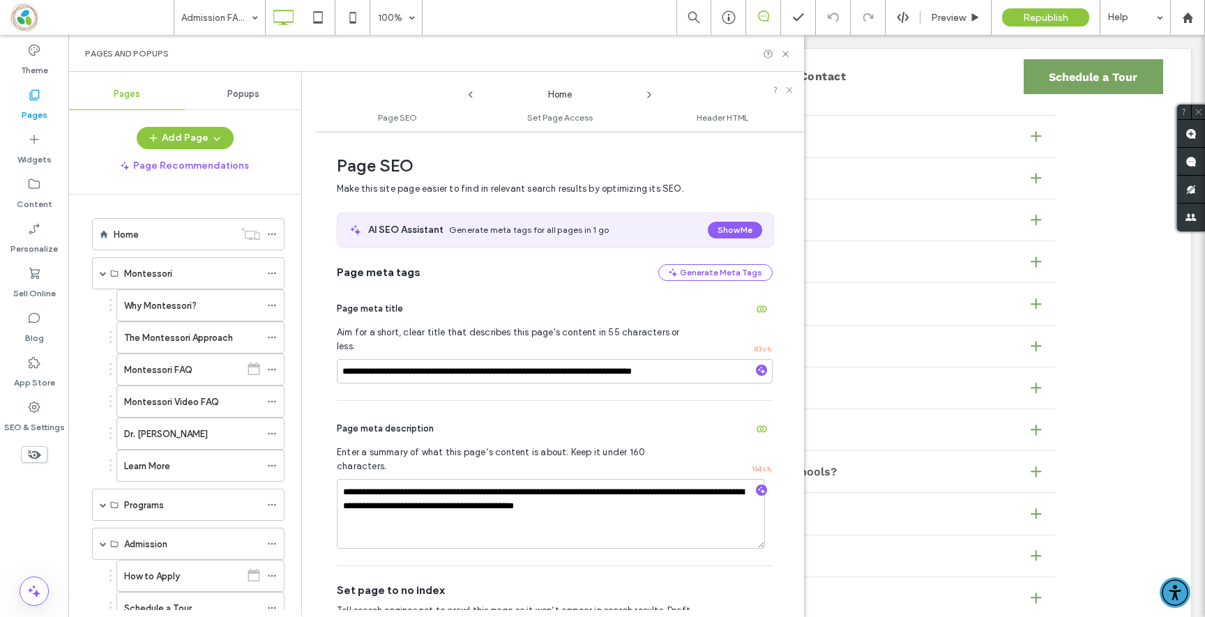
scroll to position [7, 0]
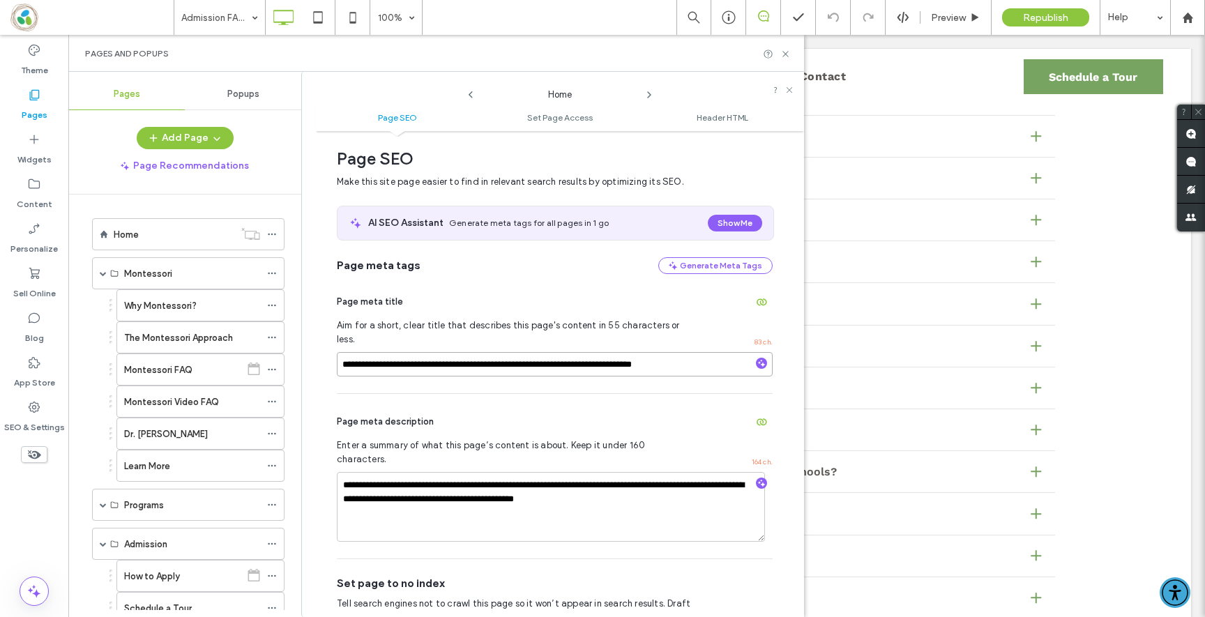
click at [594, 356] on input "**********" at bounding box center [555, 364] width 436 height 24
type input "**********"
click at [346, 56] on div "Pages and Popups" at bounding box center [436, 53] width 703 height 11
